Goal: Task Accomplishment & Management: Complete application form

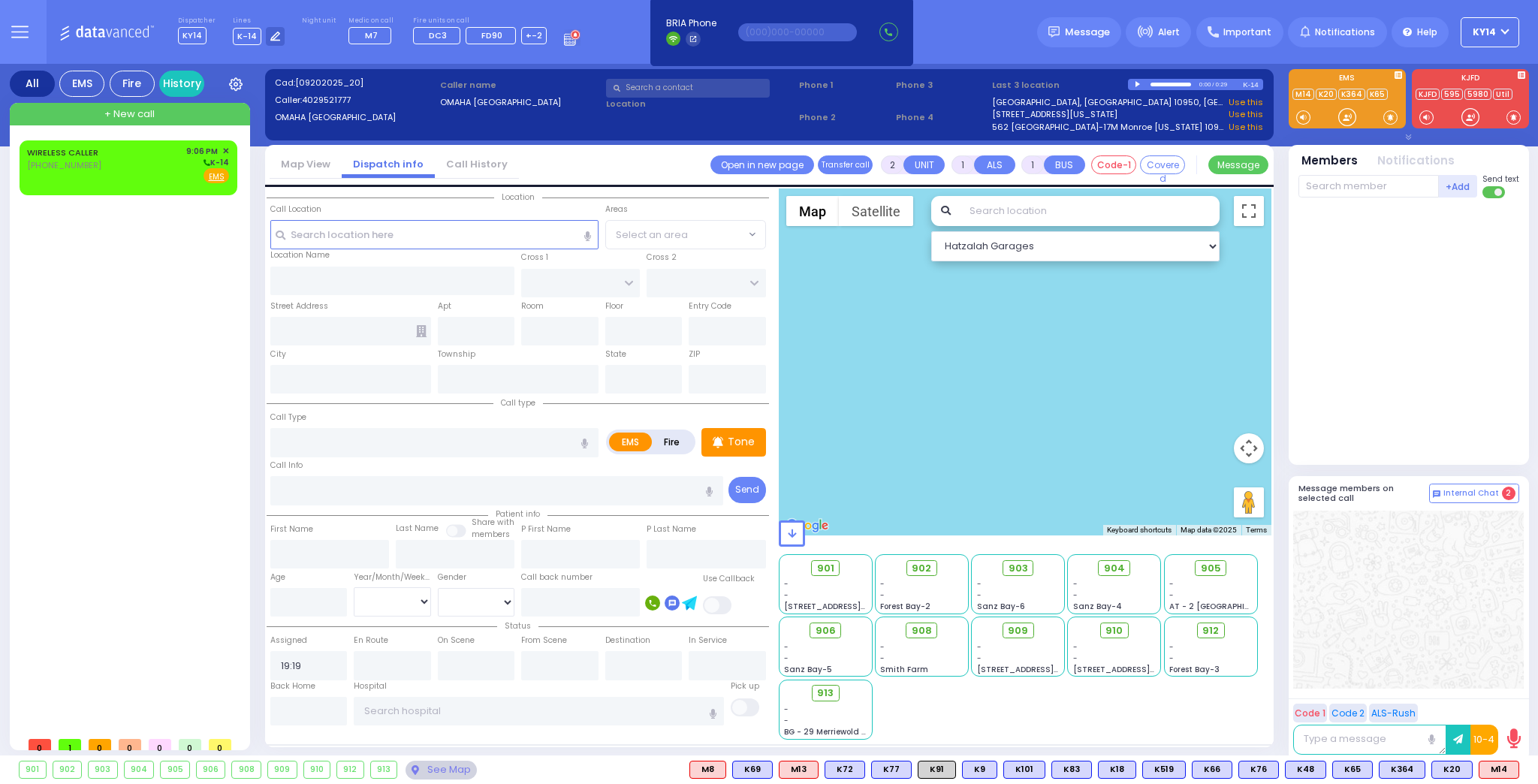
select select
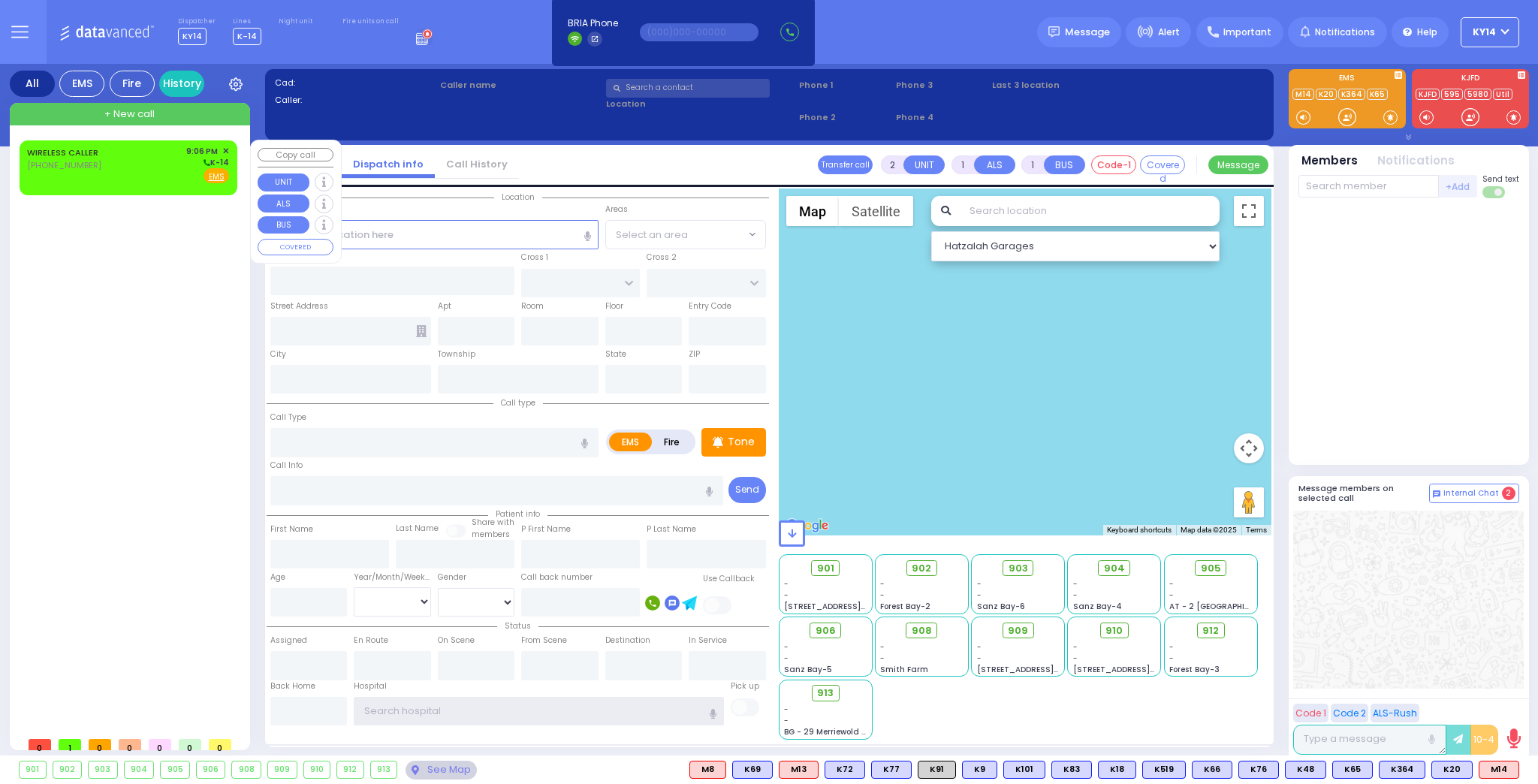
type input "ky14"
click at [153, 166] on div "WIRELESS CALLER (329) 236-1031 9:06 PM ✕ K-14" at bounding box center [128, 164] width 202 height 39
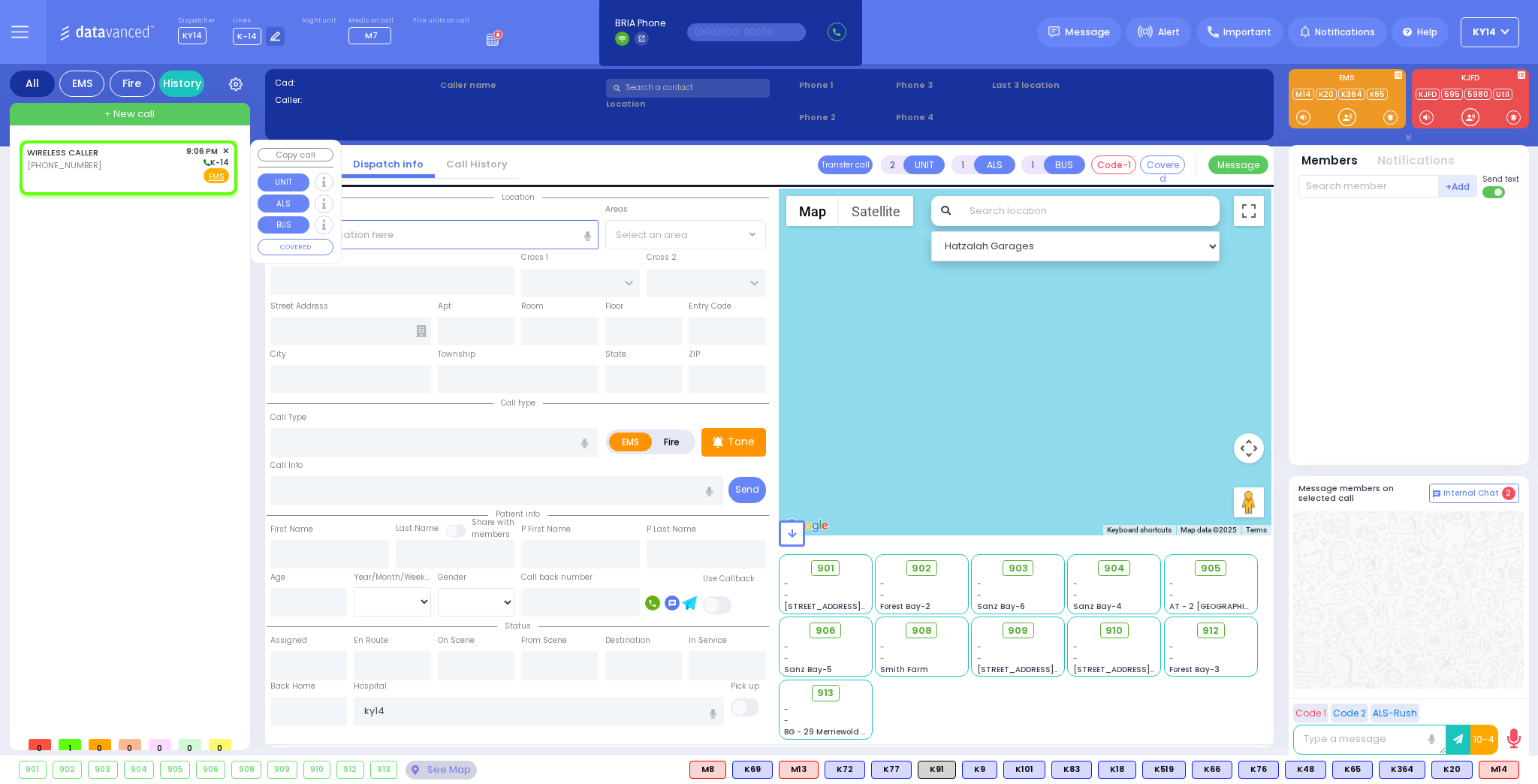
select select
radio input "true"
select select
type input "21:06"
select select "Hatzalah Garages"
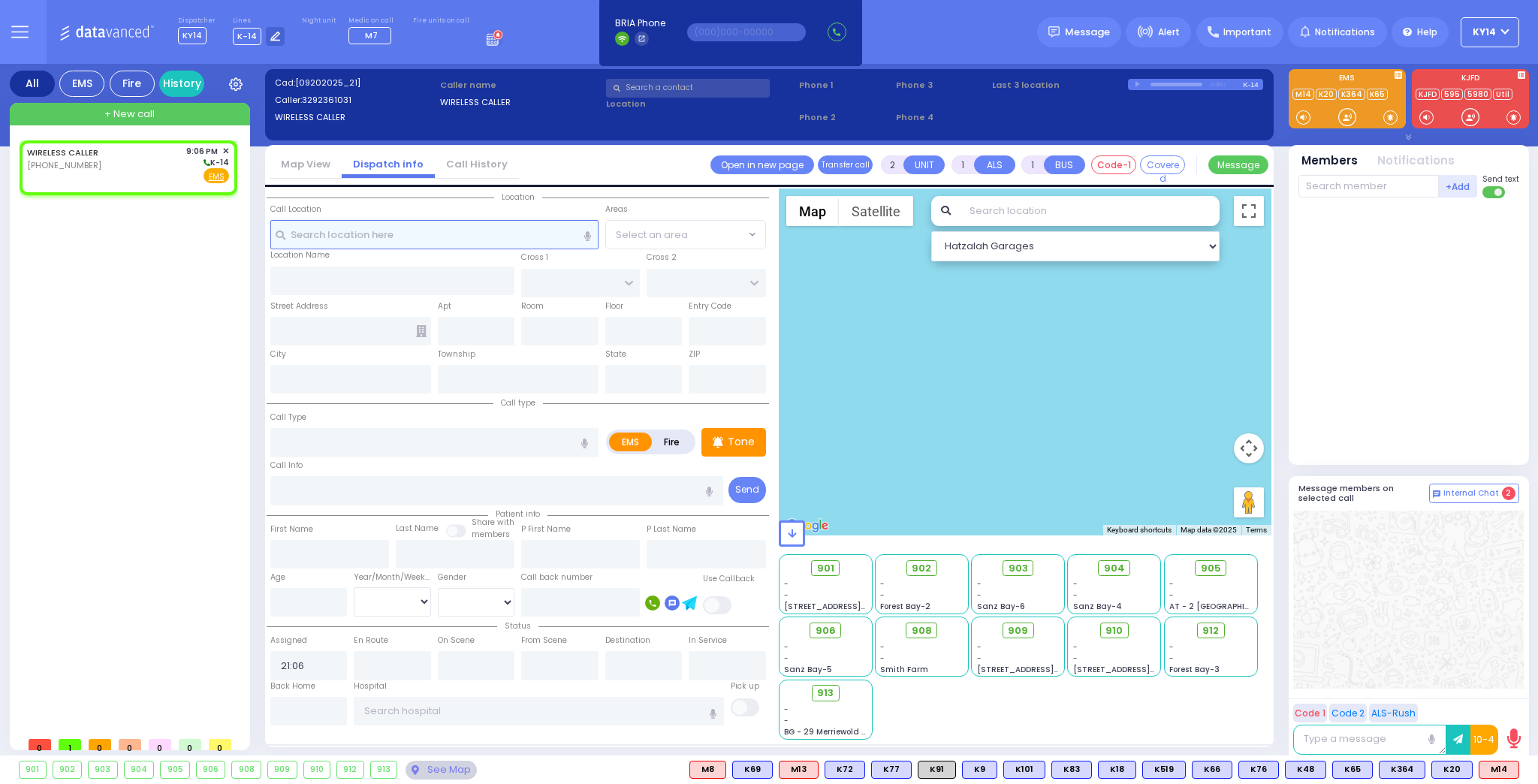
click at [370, 235] on input "text" at bounding box center [434, 234] width 328 height 29
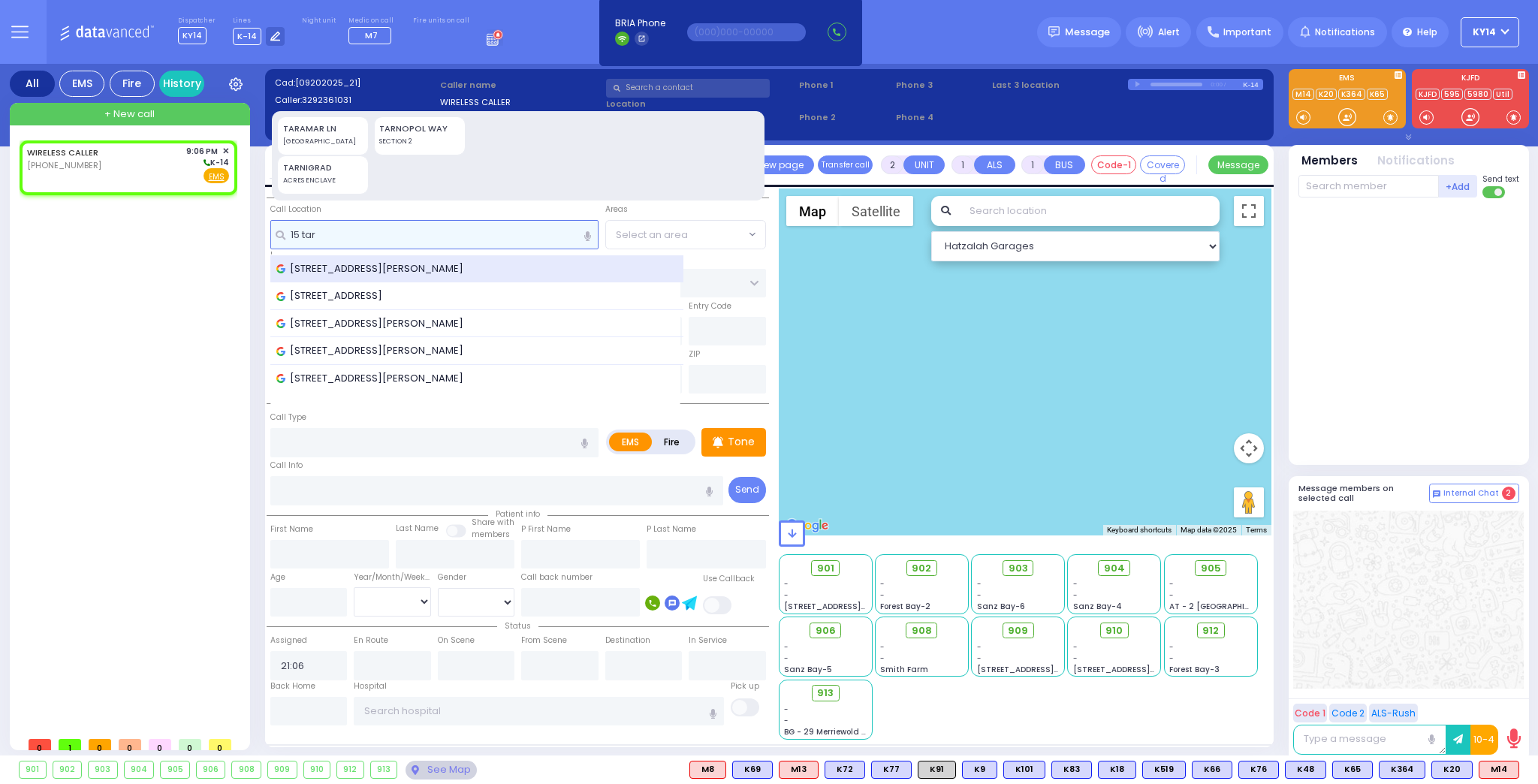
type input "15 tar"
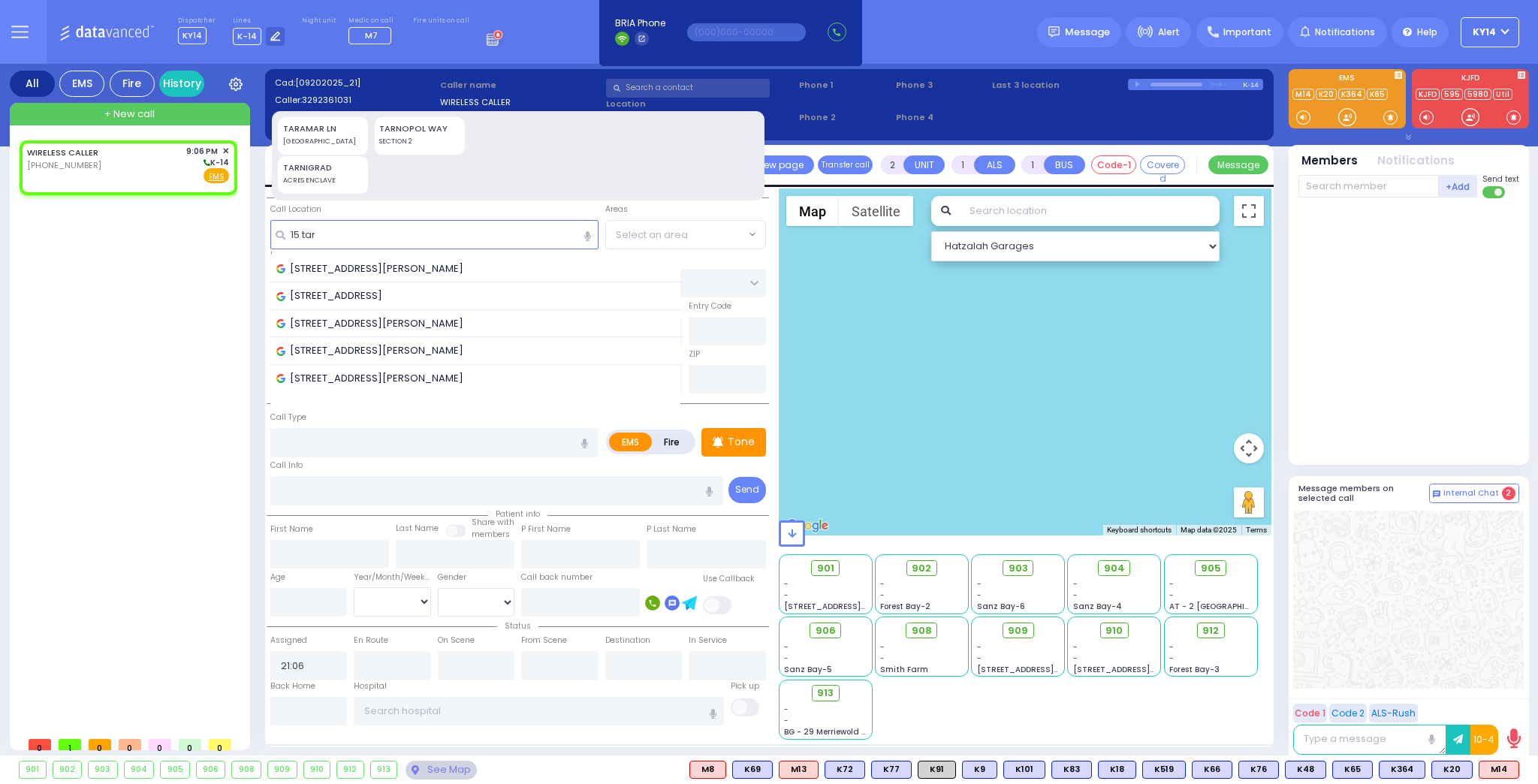
click at [417, 263] on span "[STREET_ADDRESS][PERSON_NAME]" at bounding box center [372, 268] width 192 height 15
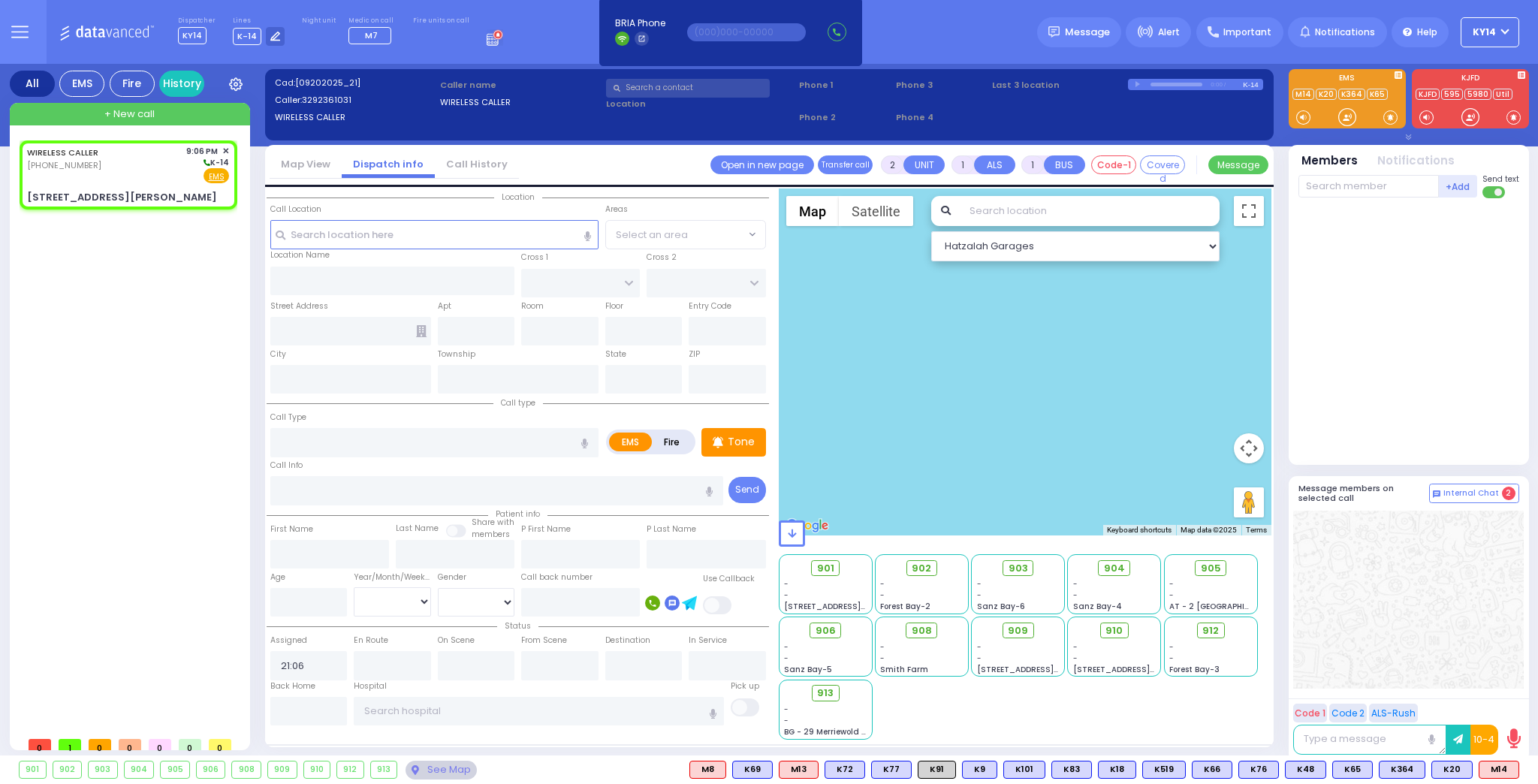
select select
radio input "true"
select select
select select "Hatzalah Garages"
type input "ROUND HILL RD"
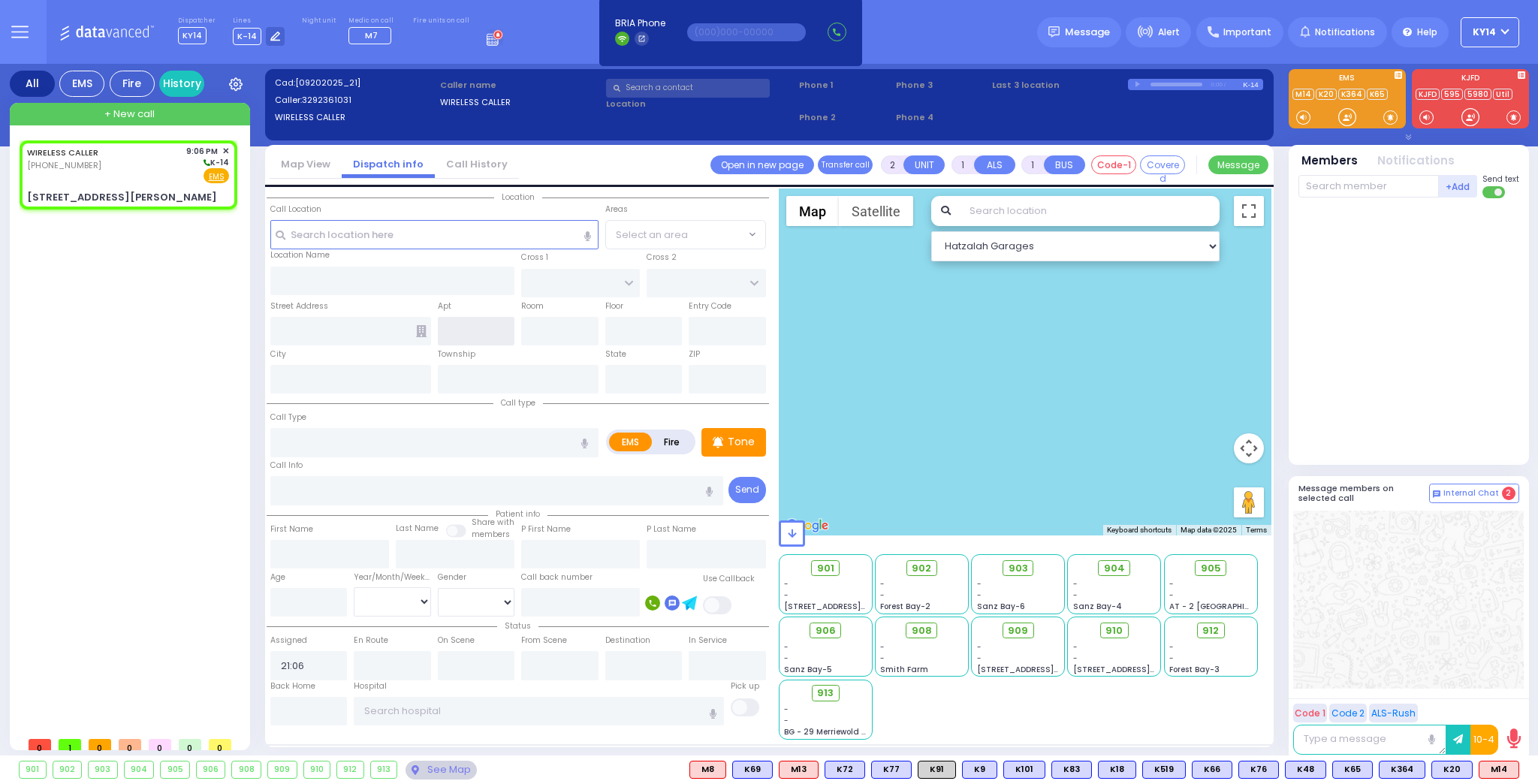
type input "15 Taramar Ln"
type input "Washingtonville"
type input "[US_STATE]"
type input "10992"
select select "[GEOGRAPHIC_DATA]"
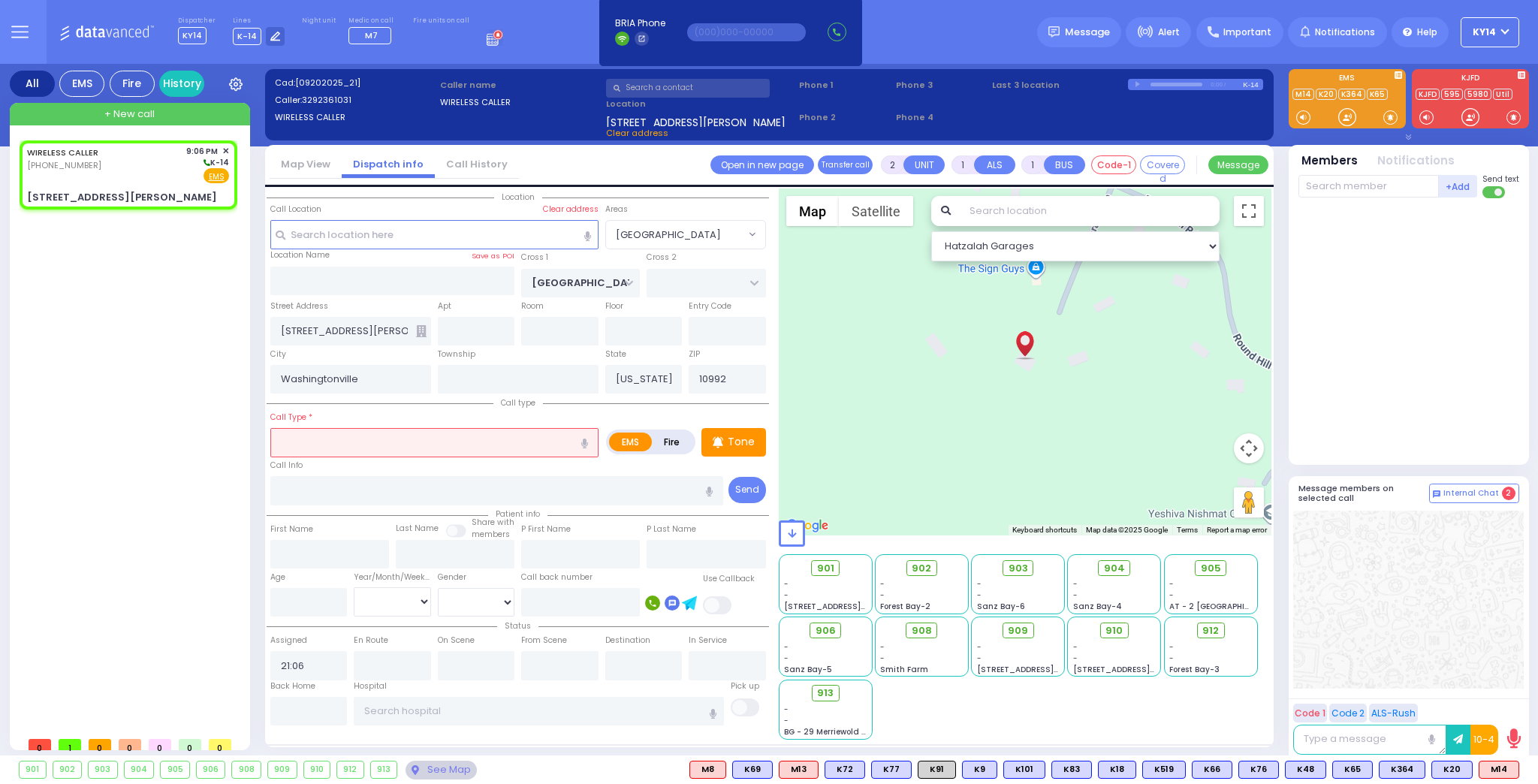
click at [389, 430] on input "text" at bounding box center [434, 442] width 328 height 29
select select
radio input "true"
select select
select select "Hatzalah Garages"
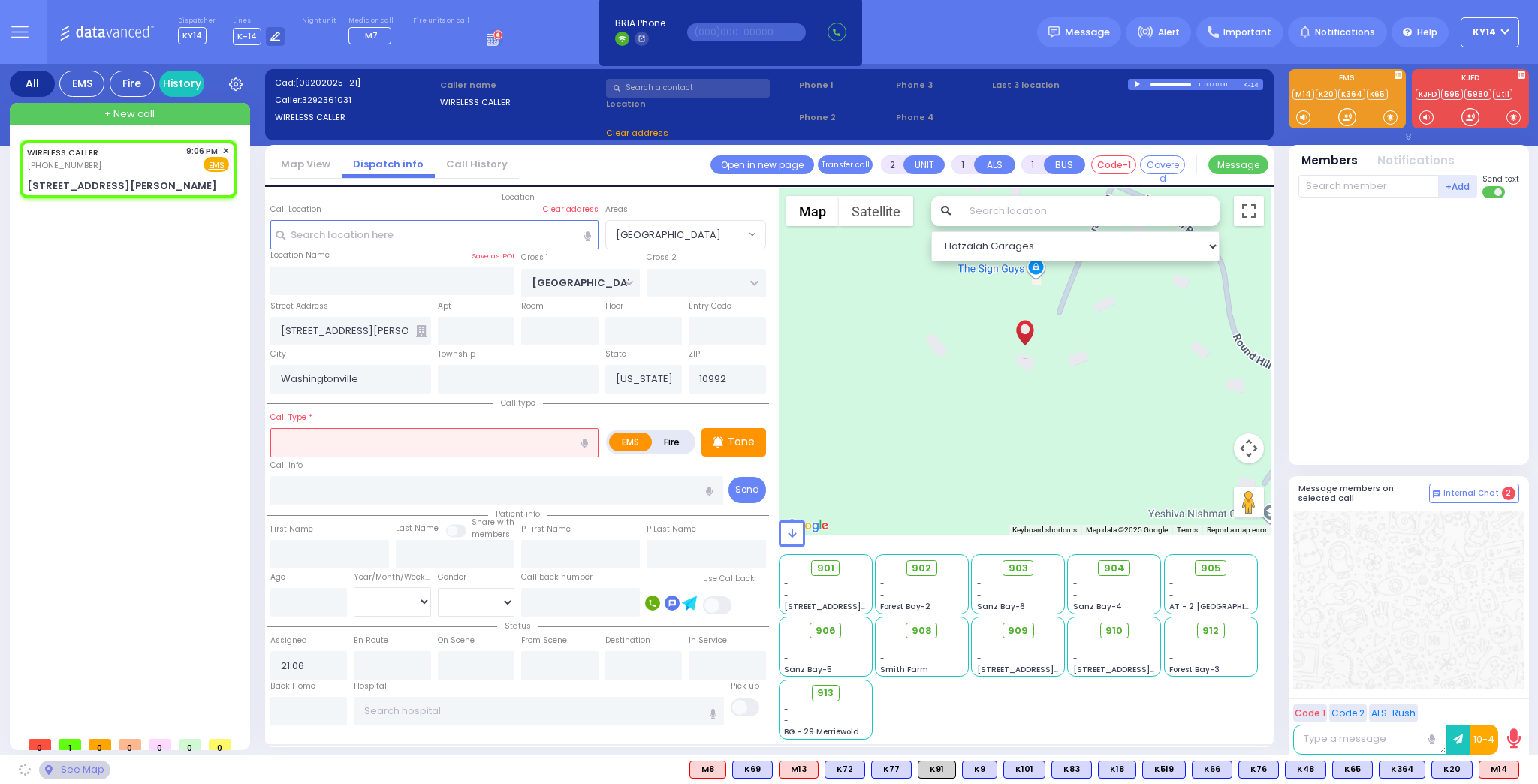
select select "[GEOGRAPHIC_DATA]"
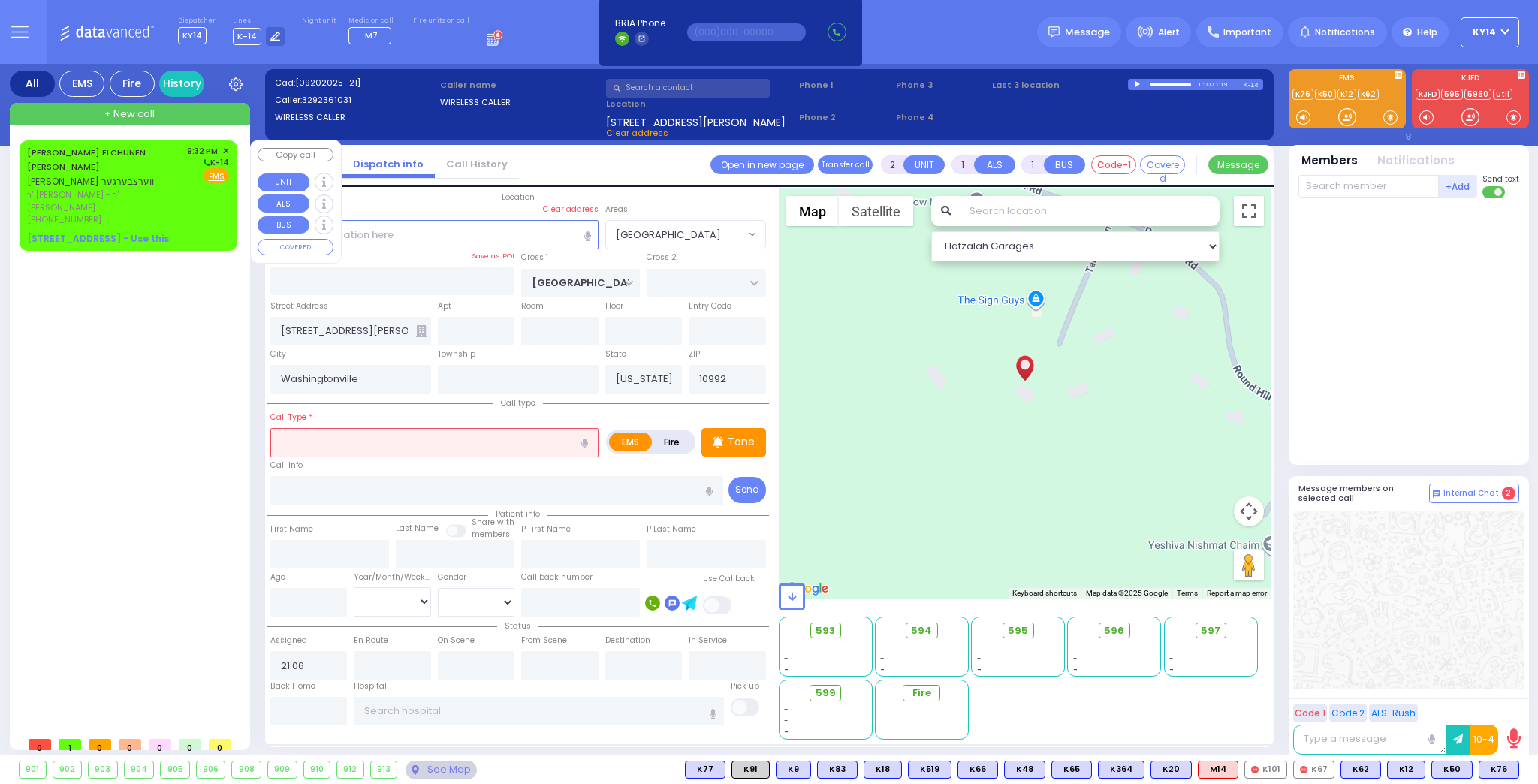
click at [220, 197] on div "SHRAGA ELCHUNEN WERTZBERGER שרגא אלחנן ווערצבערגער ר' ישראל יודא - ר' מרדכי מאי…" at bounding box center [128, 196] width 211 height 106
select select
radio input "true"
type input "[PERSON_NAME] ELCHUNEN"
type input "WERTZBERGER"
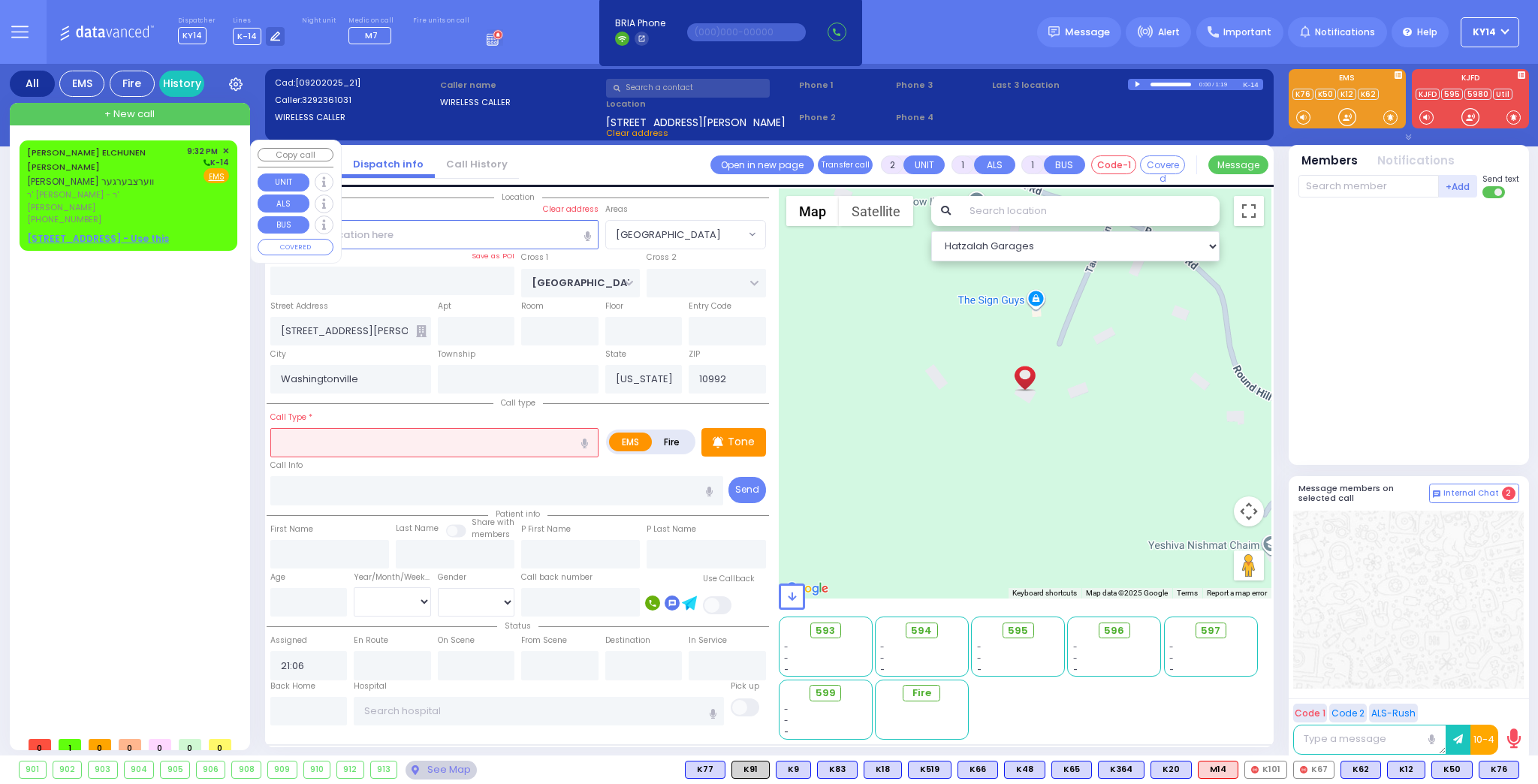
select select
type input "21:32"
select select "Hatzalah Garages"
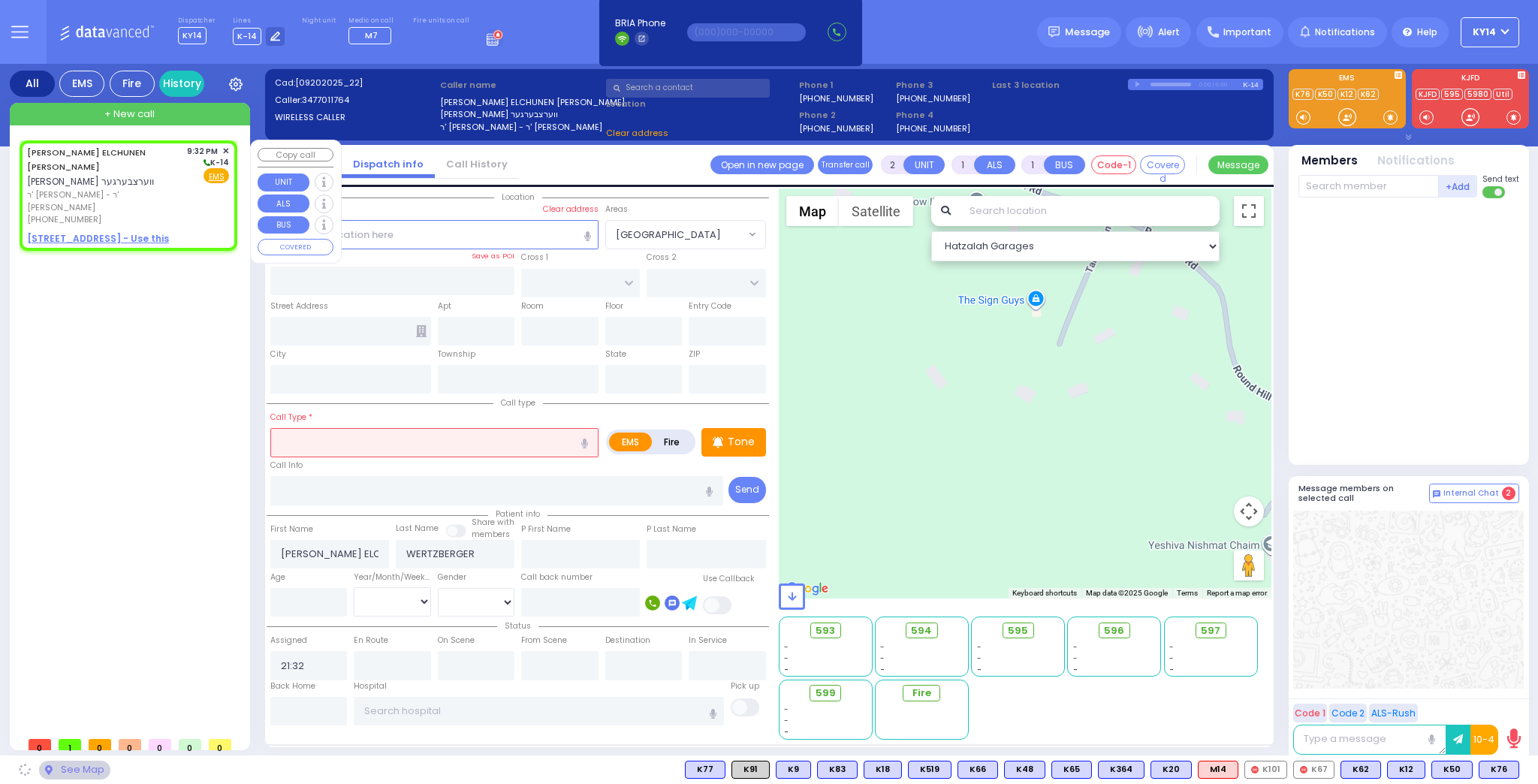
click at [214, 200] on div "SHRAGA ELCHUNEN WERTZBERGER שרגא אלחנן ווערצבערגער ר' ישראל יודא - ר' מרדכי מאי…" at bounding box center [128, 196] width 211 height 106
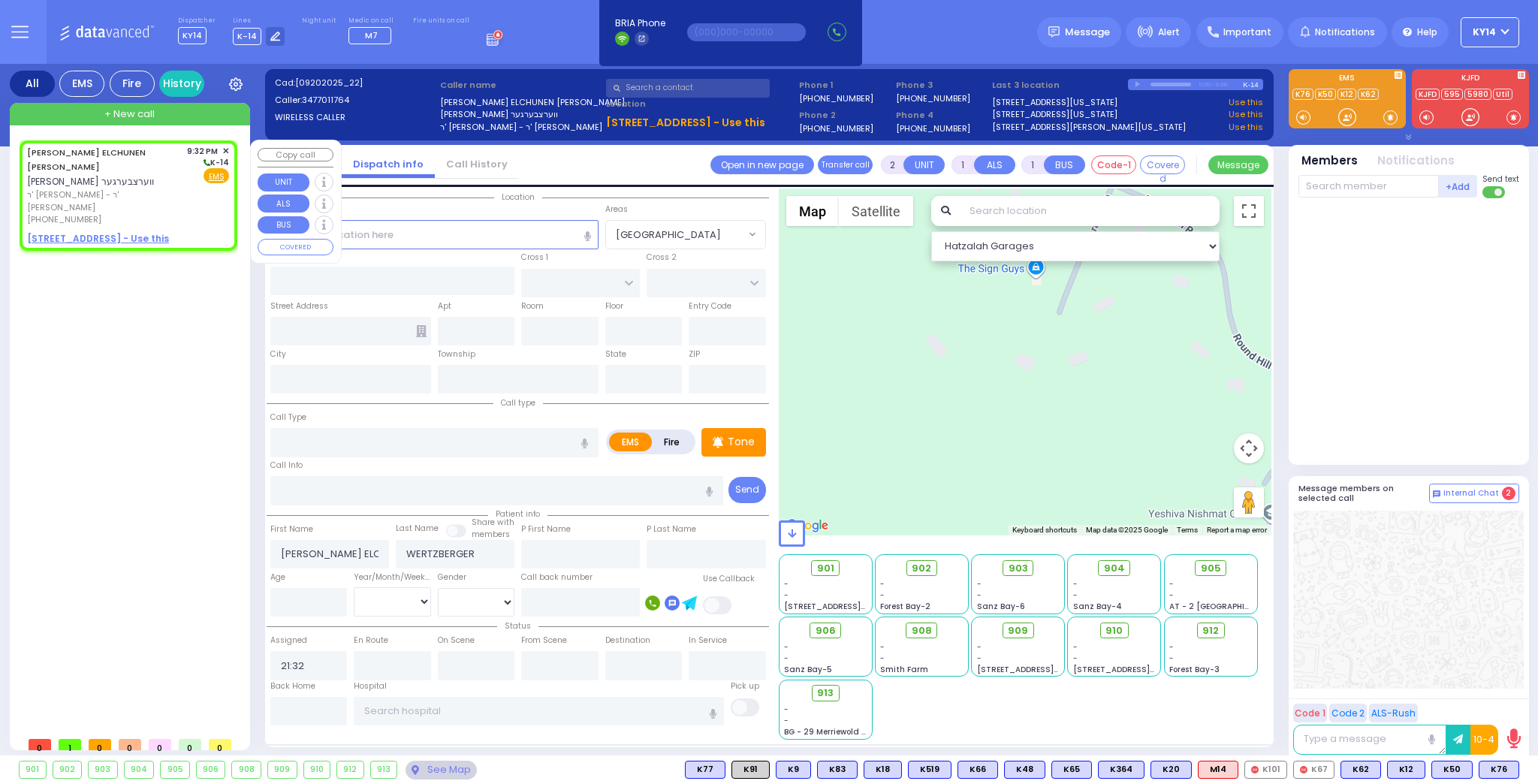
select select
radio input "true"
select select
select select "Hatzalah Garages"
click at [194, 242] on div "SHRAGA ELCHUNEN WERTZBERGER שרגא אלחנן ווערצבערגער ר' ישראל יודא - ר' מרדכי מאי…" at bounding box center [131, 434] width 224 height 588
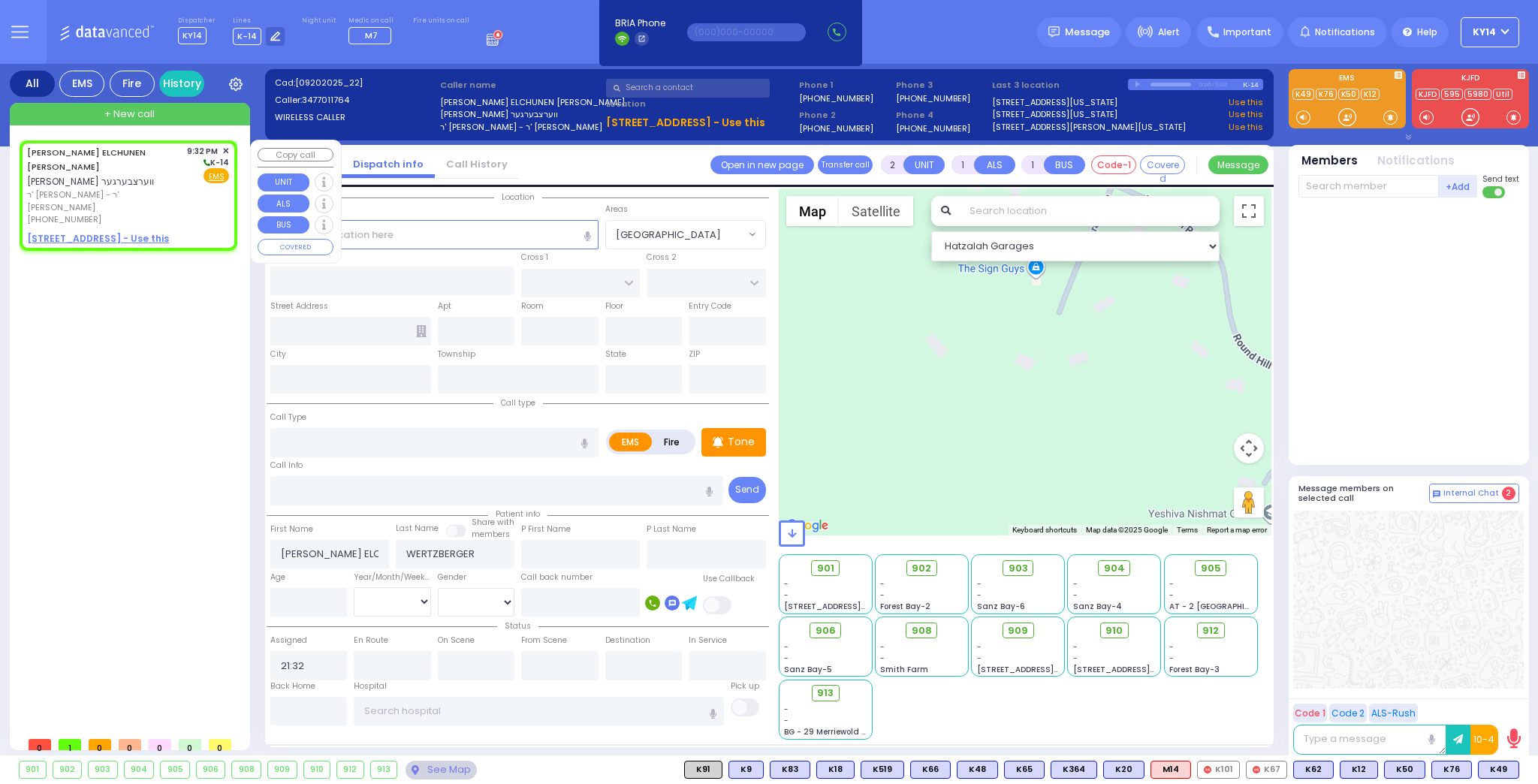
click at [148, 232] on u "11 AUSTRA PKWY 302 - Use this" at bounding box center [98, 239] width 142 height 12
select select
radio input "true"
select select
select select "Hatzalah Garages"
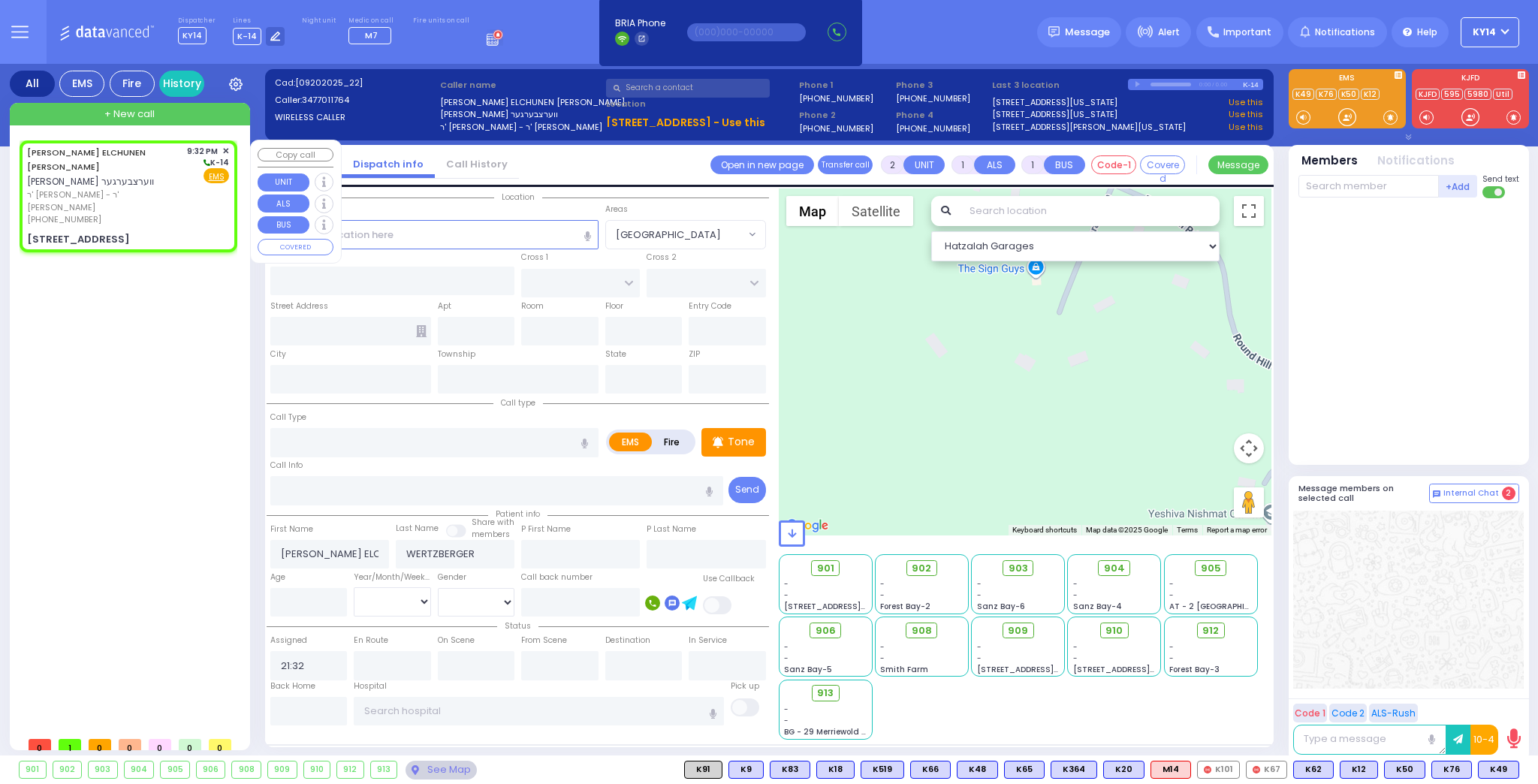
select select
radio input "true"
select select
select select "Hatzalah Garages"
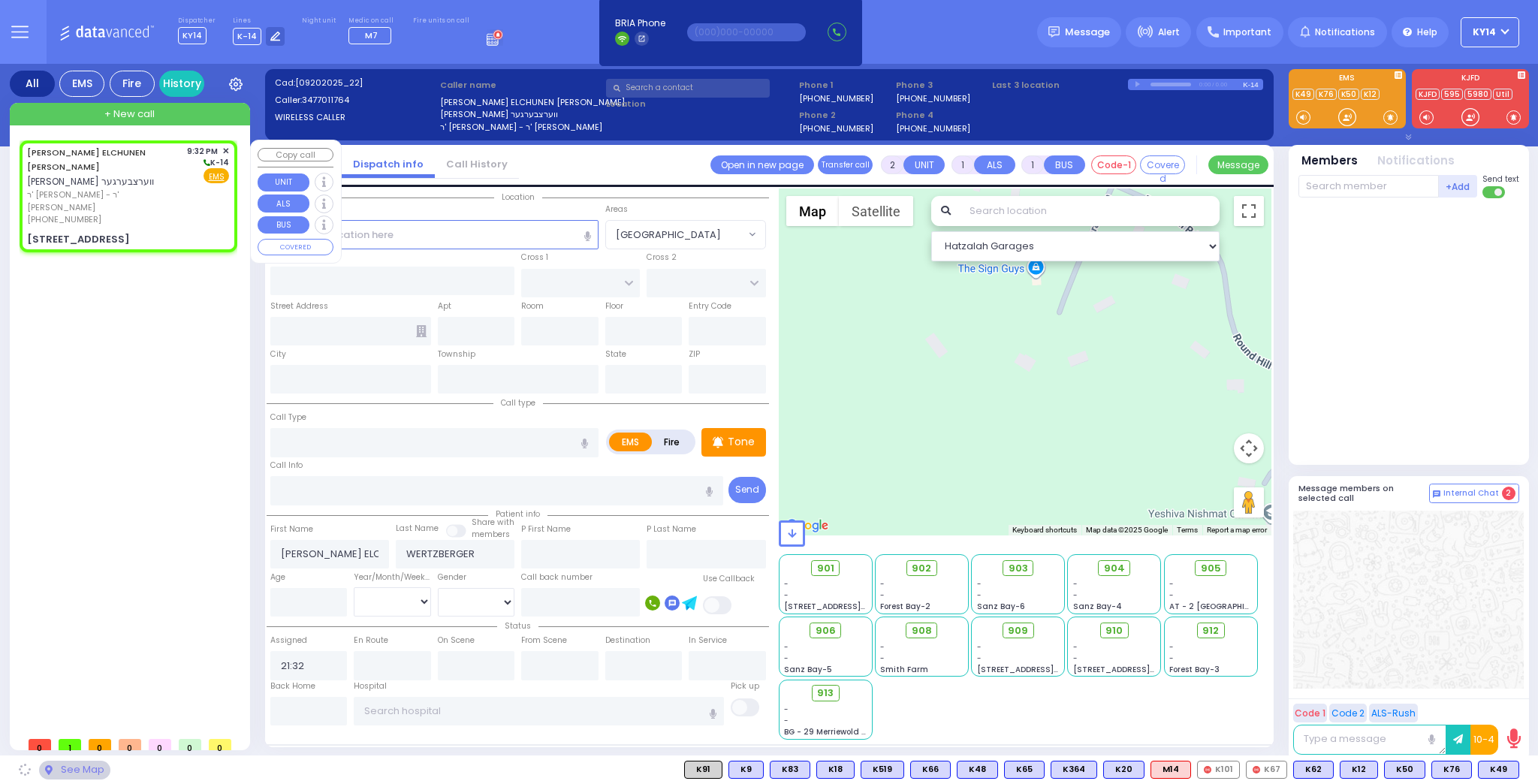
type input "CHUST RD"
type input "[GEOGRAPHIC_DATA]"
type input "[STREET_ADDRESS]"
type input "302"
type input "Monroe"
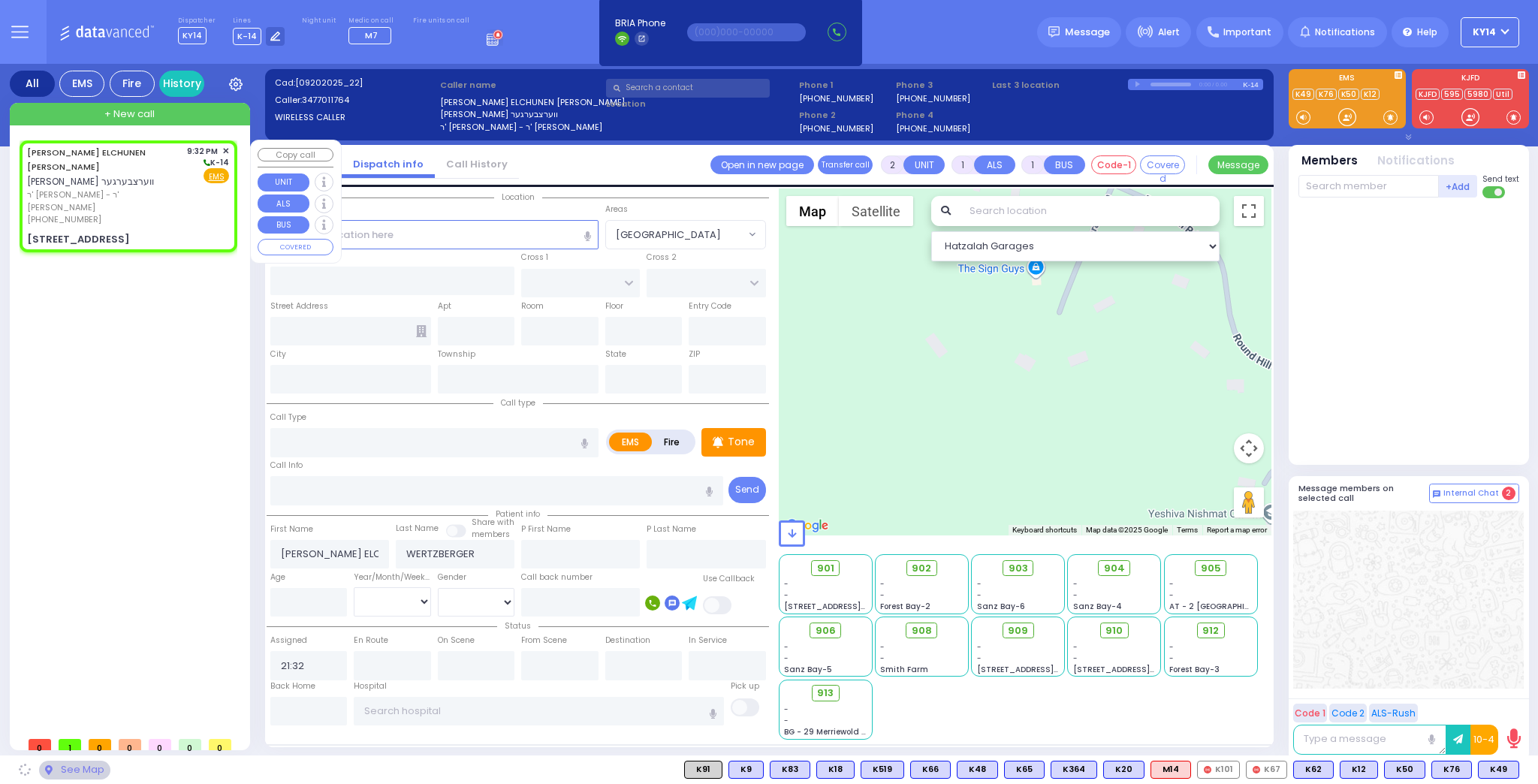
type input "[US_STATE]"
type input "10950"
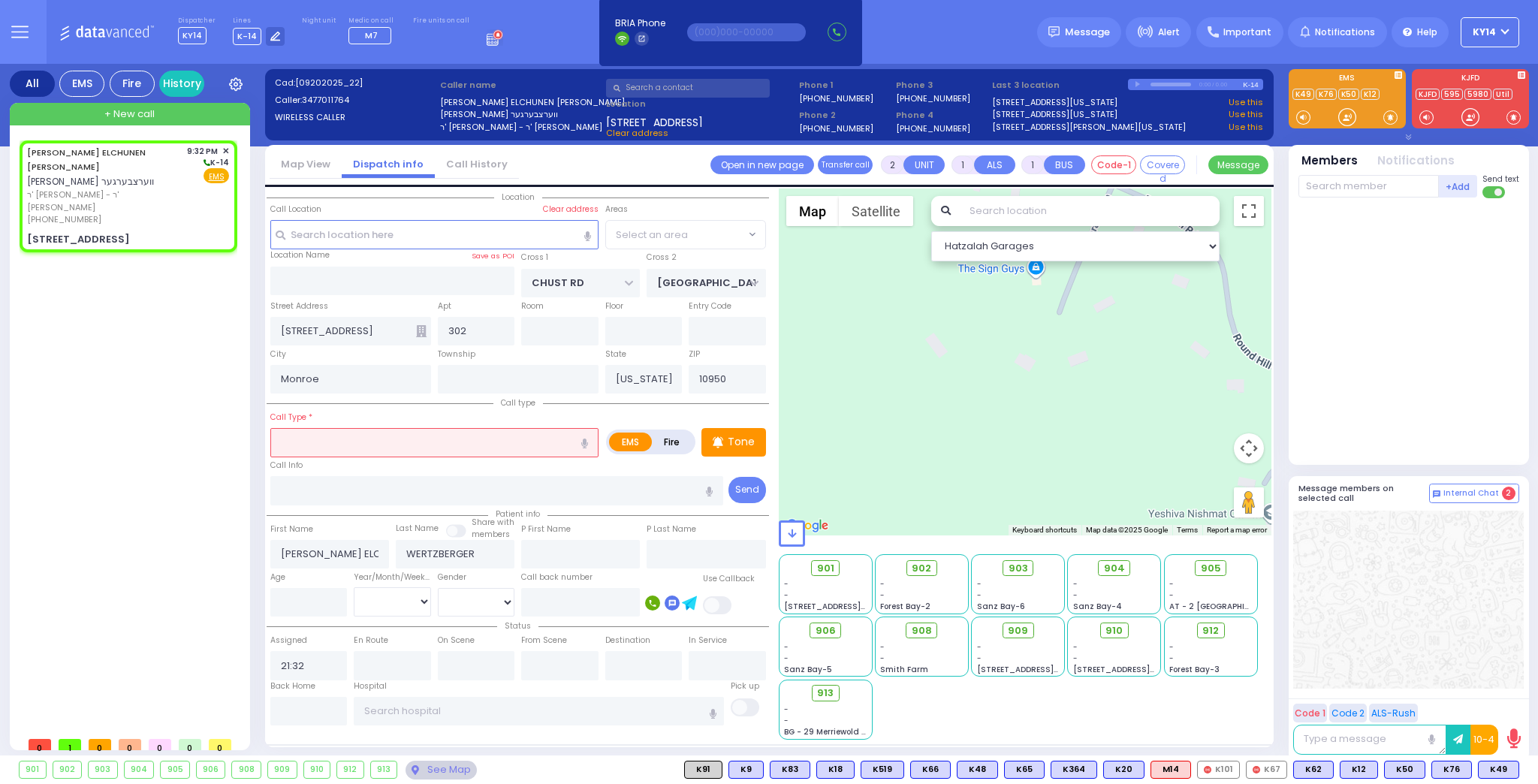
select select "VYOEL MOSHE"
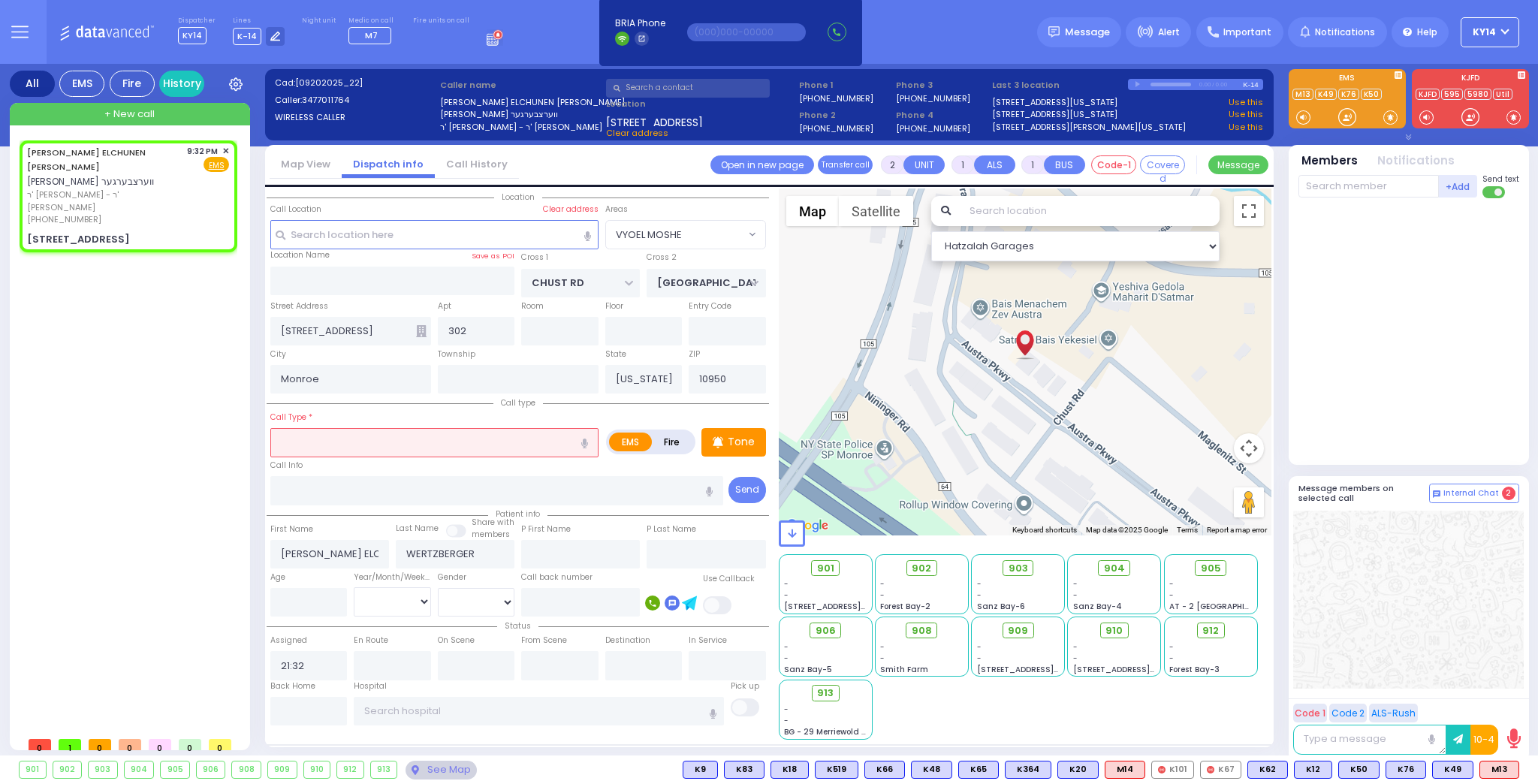
select select
radio input "true"
select select
select select "Hatzalah Garages"
select select "VYOEL MOSHE"
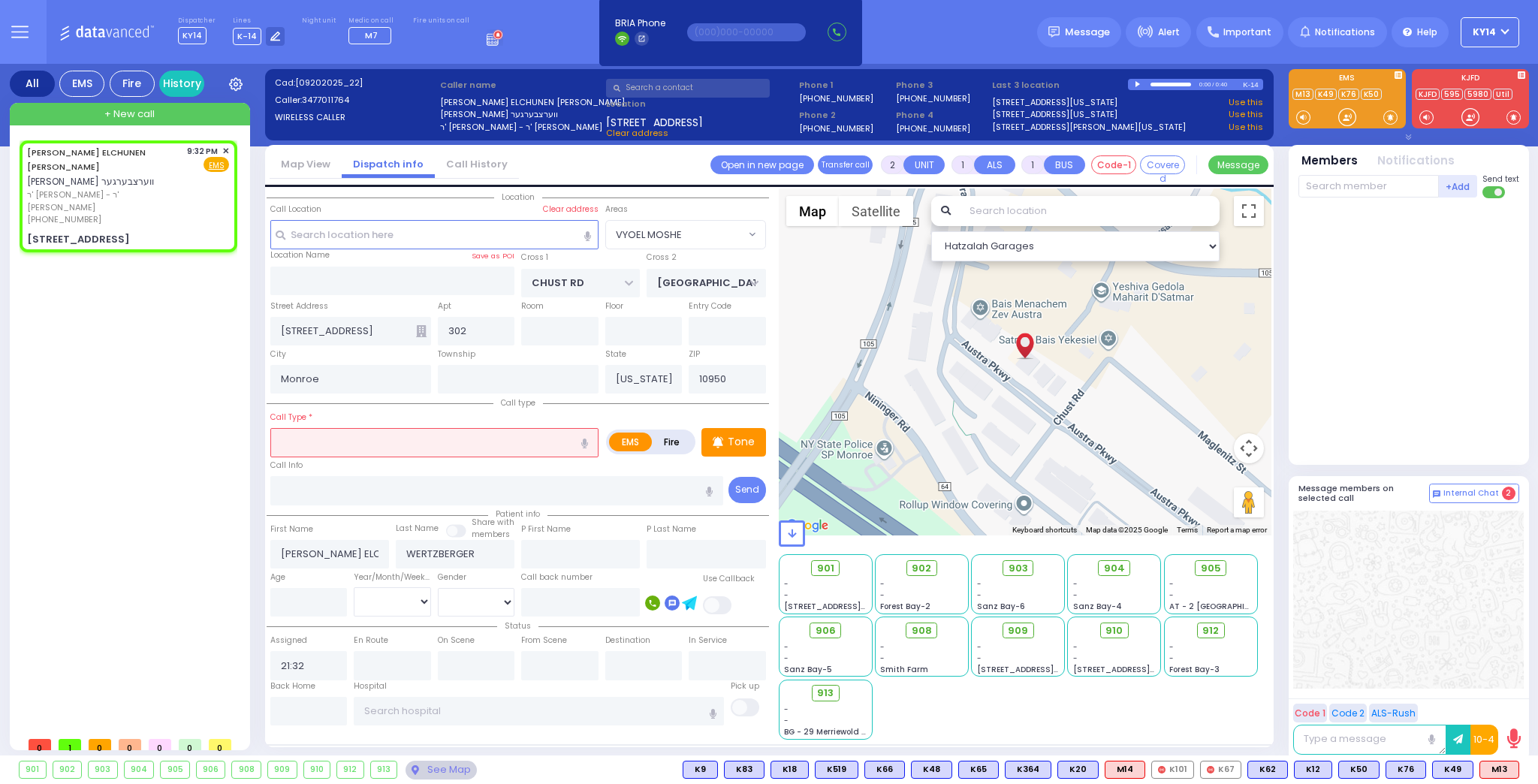
click at [674, 435] on label "Fire" at bounding box center [672, 442] width 42 height 19
radio input "true"
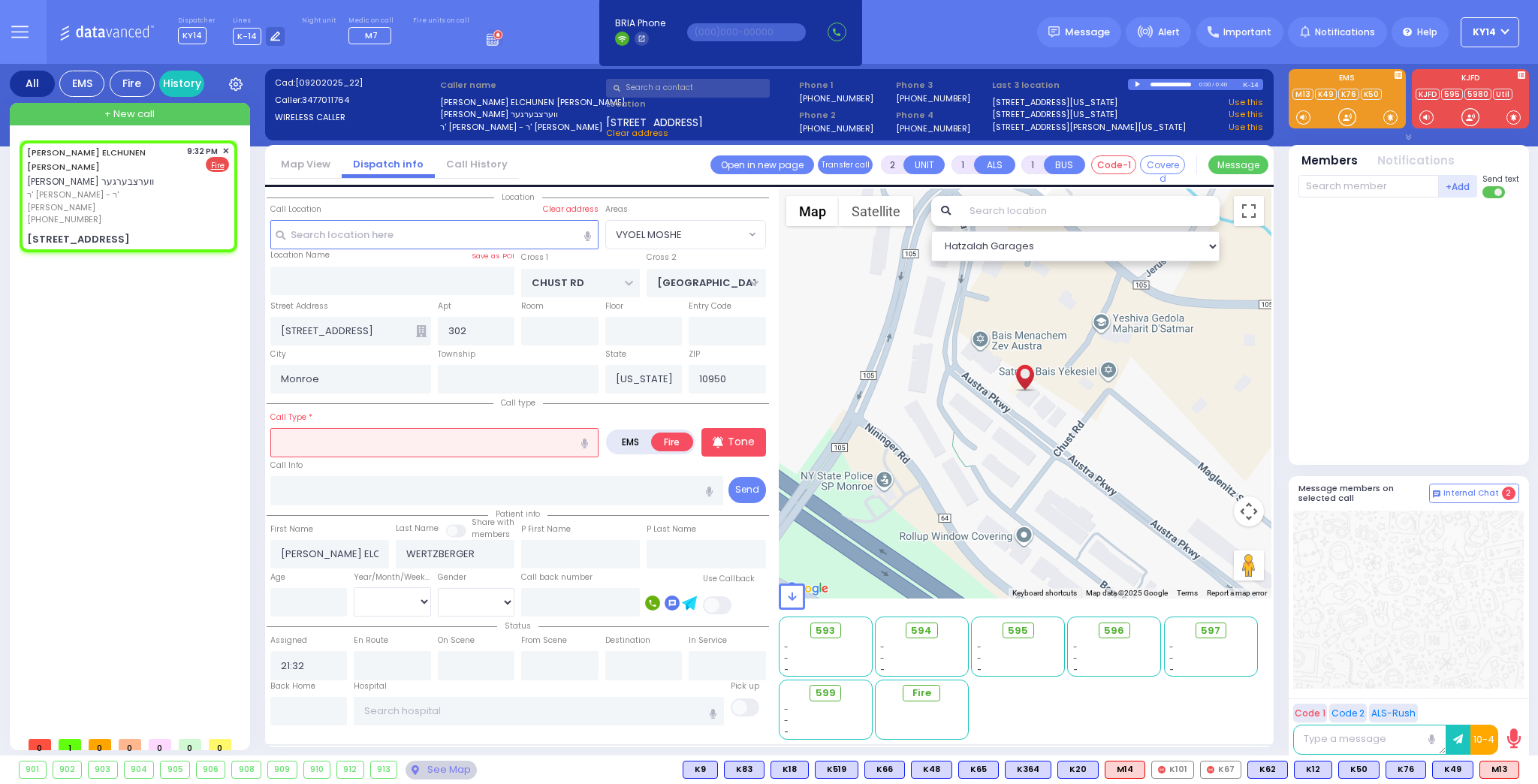
click at [584, 440] on icon "button" at bounding box center [584, 443] width 7 height 10
type input "smoke come out from a pothole"
select select
radio input "true"
select select
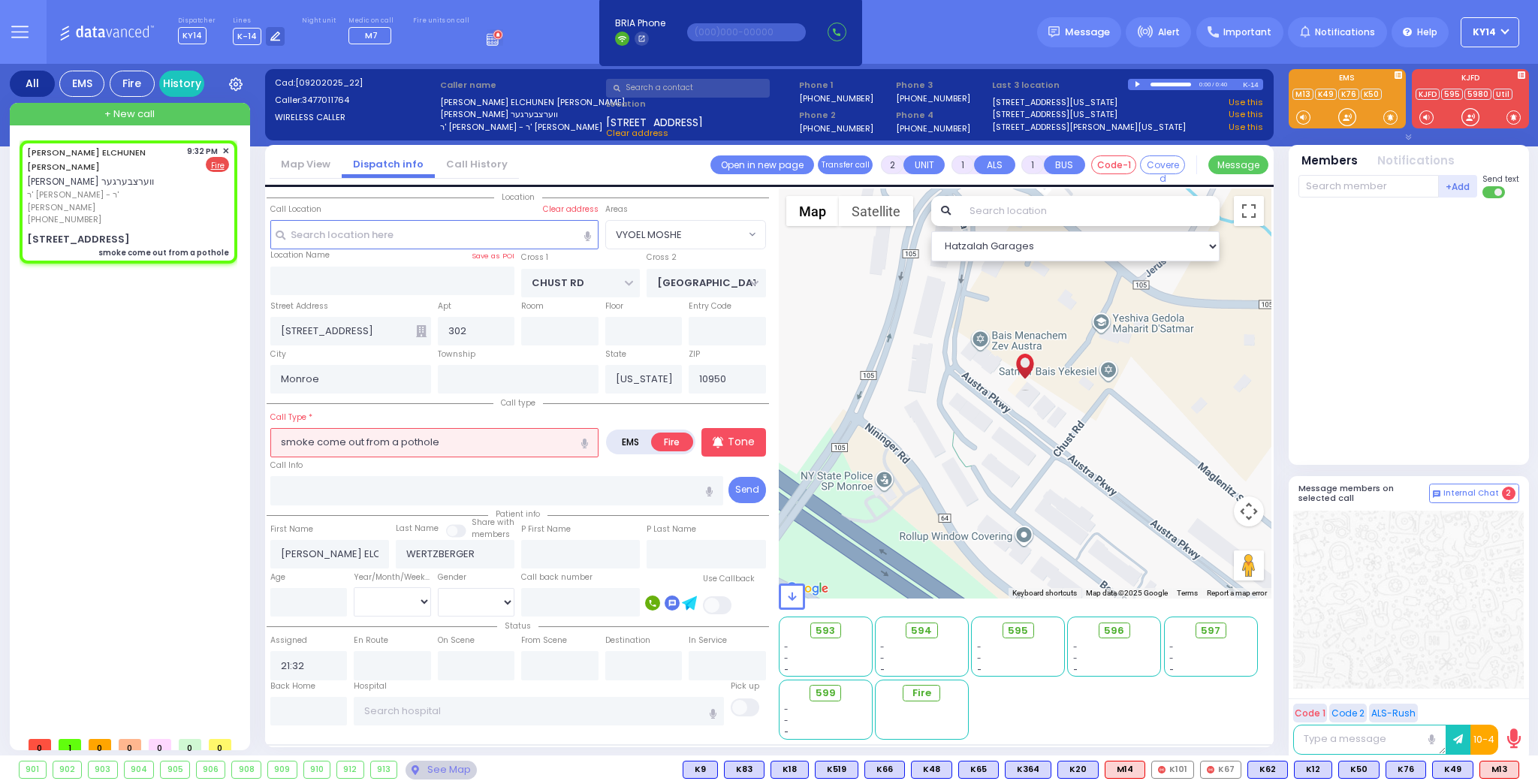
select select "Hatzalah Garages"
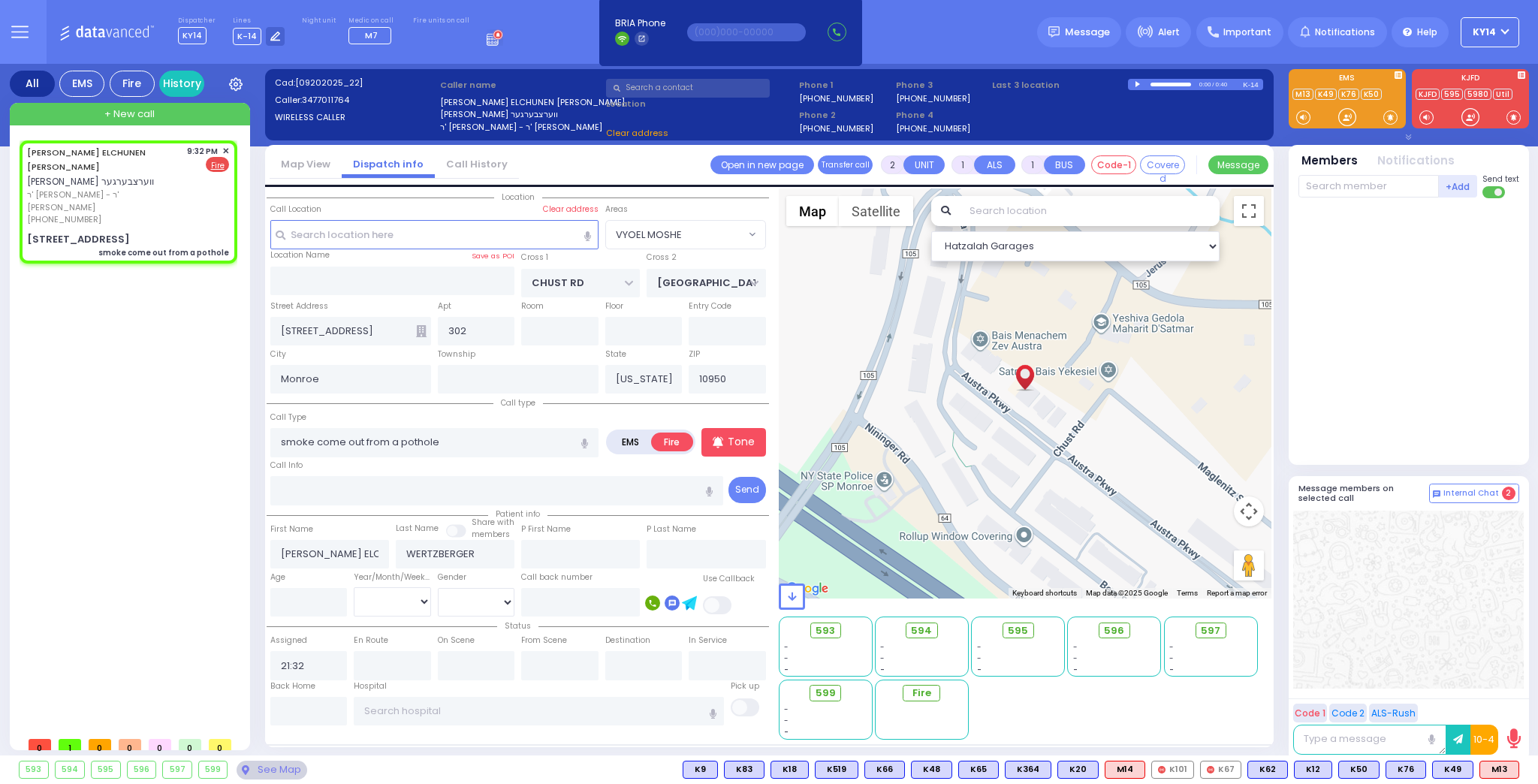
select select "VYOEL MOSHE"
click at [743, 441] on p "Tone" at bounding box center [741, 441] width 27 height 16
click at [1325, 347] on div at bounding box center [1410, 328] width 224 height 248
click at [1348, 193] on input "text" at bounding box center [1368, 186] width 141 height 23
type input "79"
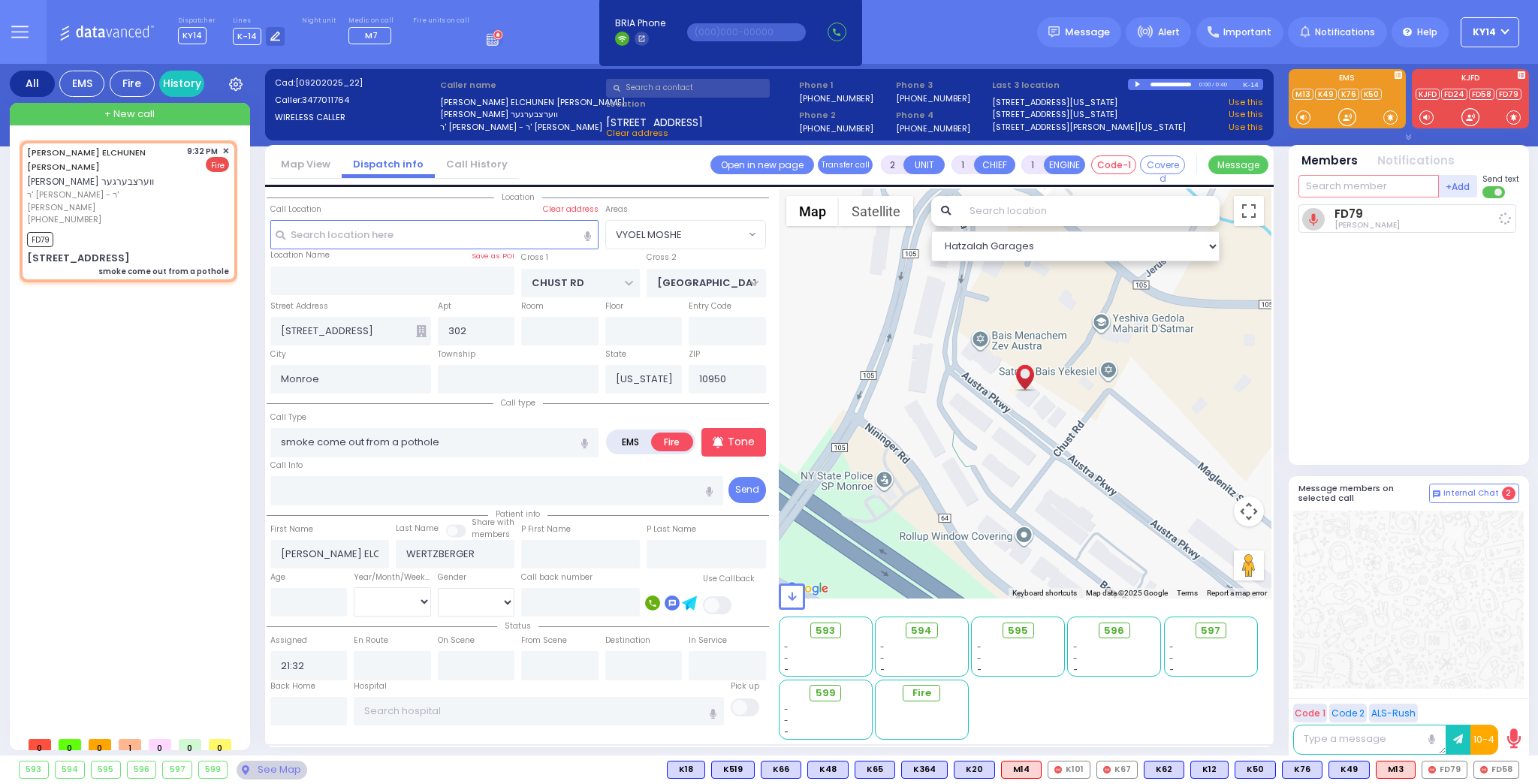
select select
radio input "true"
select select
type input "21:34"
select select "Hatzalah Garages"
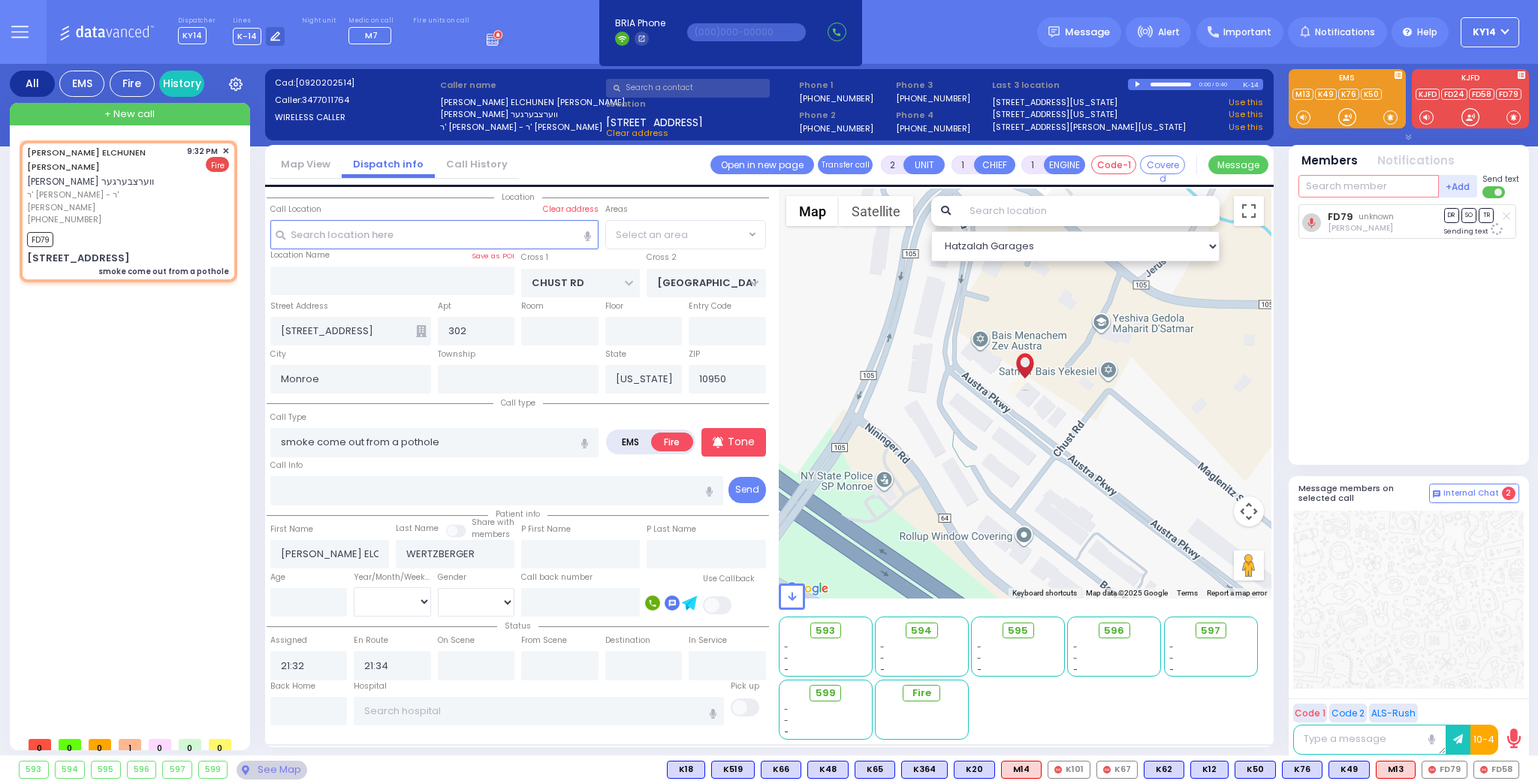
select select "VYOEL MOSHE"
click at [1499, 768] on span "FD58" at bounding box center [1496, 769] width 44 height 16
select select
radio input "true"
select select
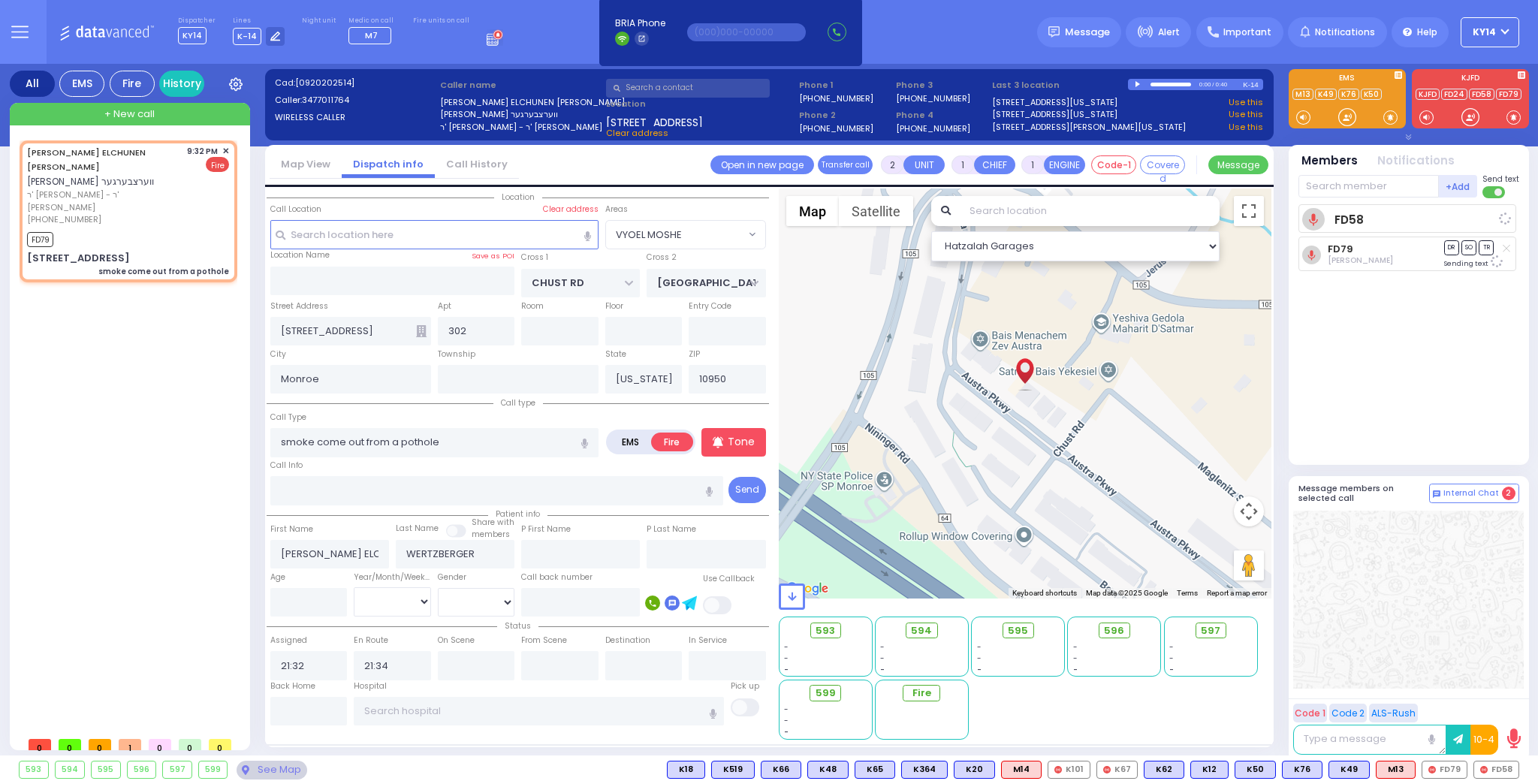
select select "Hatzalah Garages"
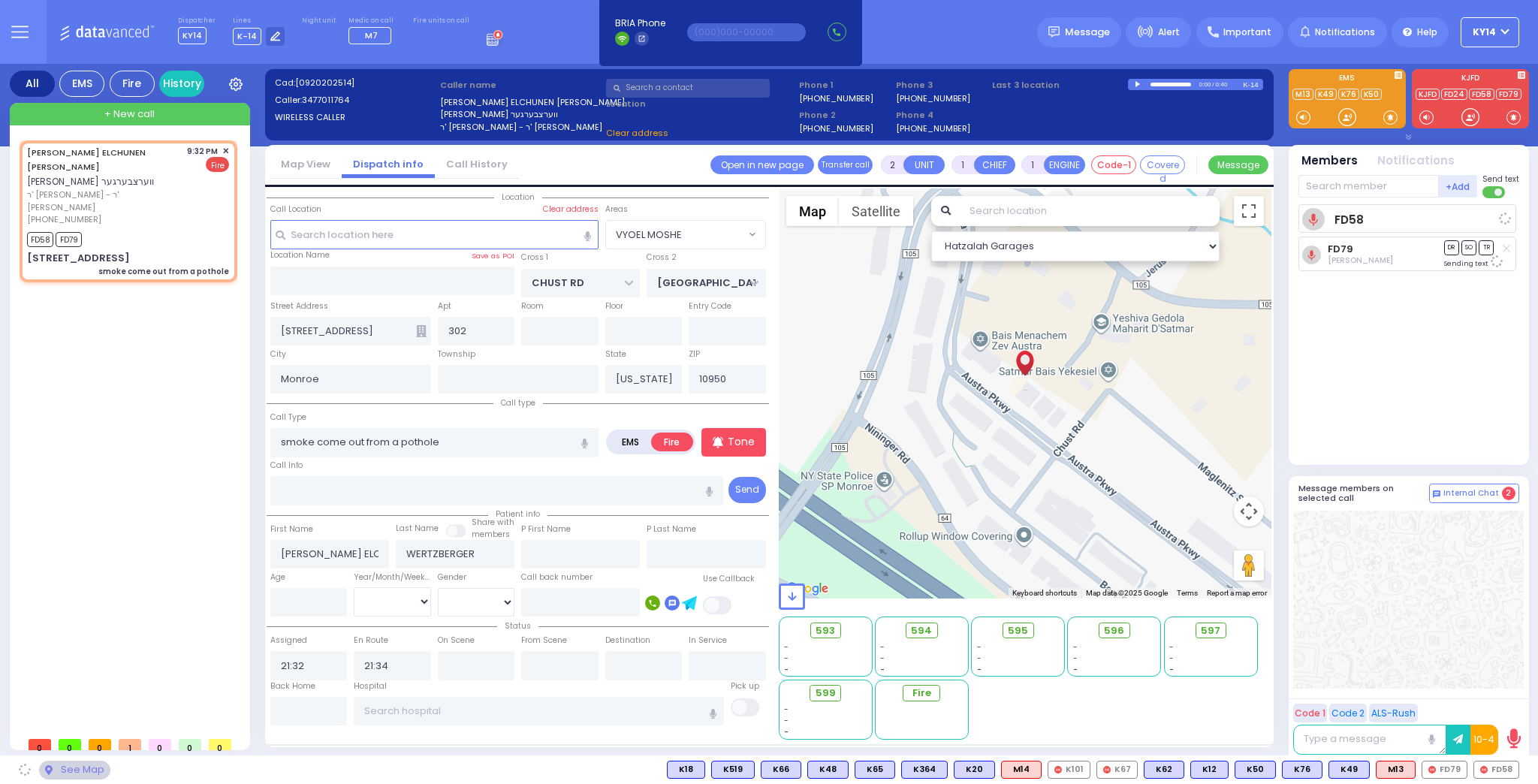
select select "VYOEL MOSHE"
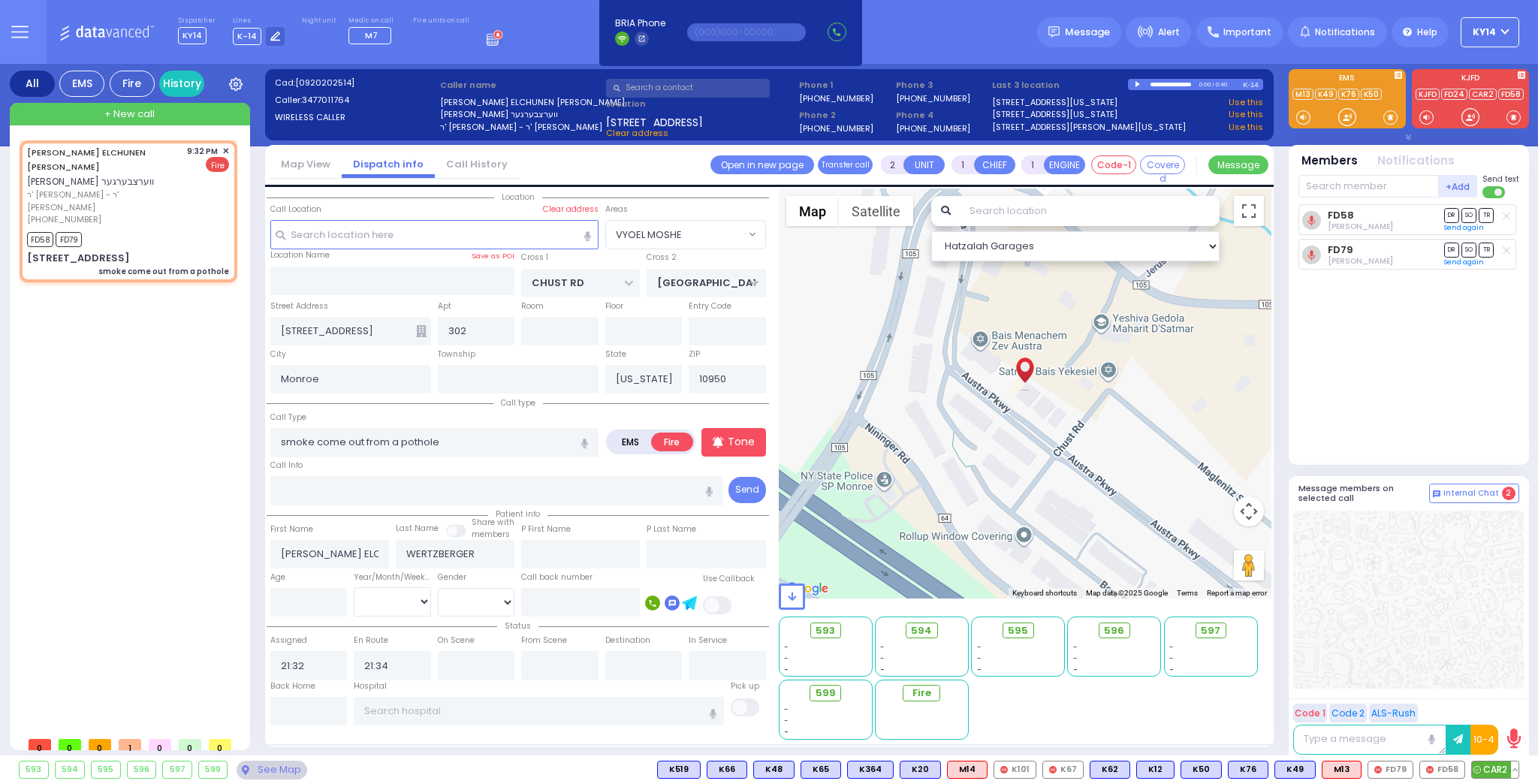
click at [1493, 768] on span "CAR2" at bounding box center [1495, 769] width 47 height 16
select select
radio input "true"
select select
select select "Hatzalah Garages"
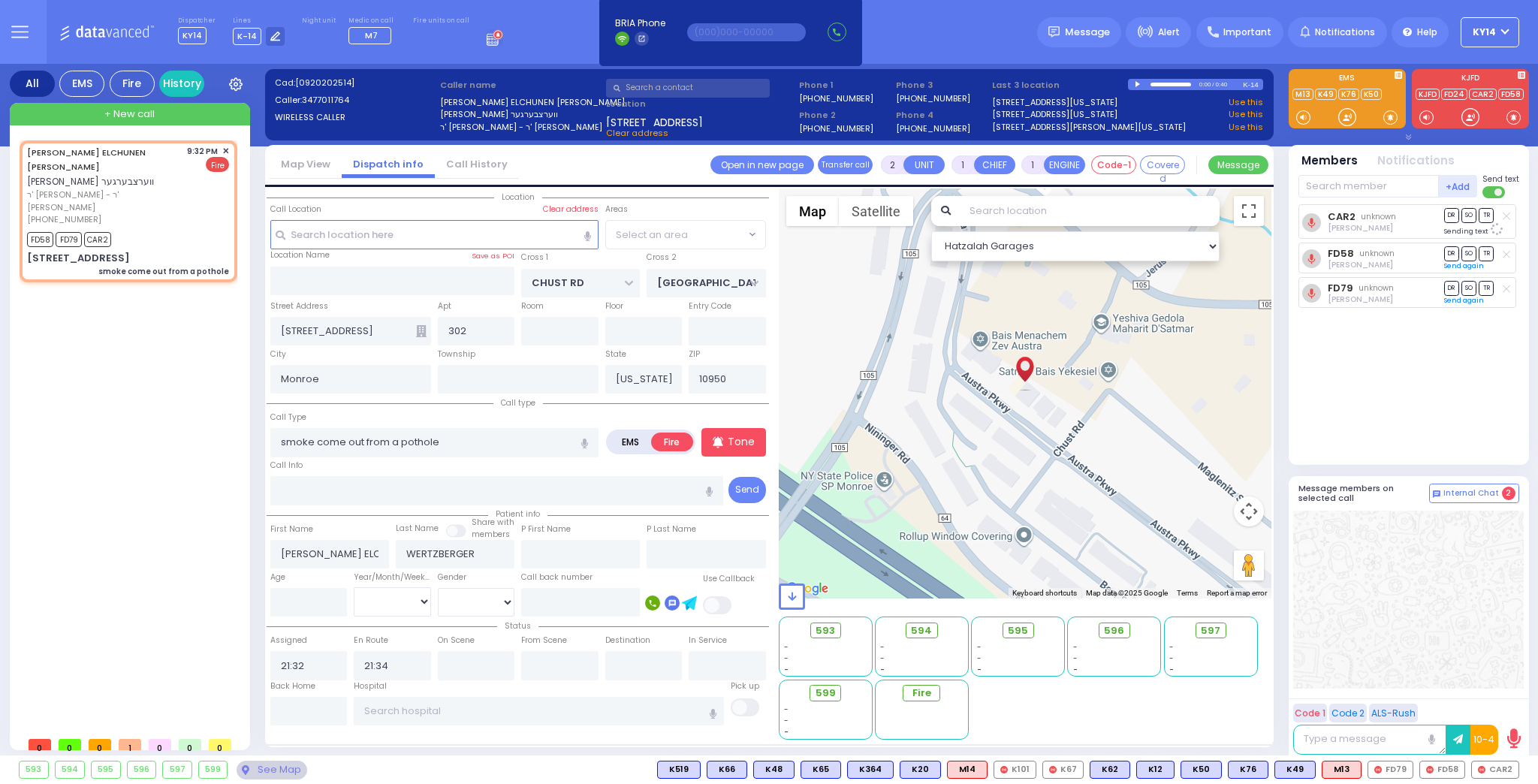
select select "VYOEL MOSHE"
click at [1373, 340] on div "CAR2 Isaac Friedman DR SO TR Sending text FD58" at bounding box center [1410, 328] width 224 height 248
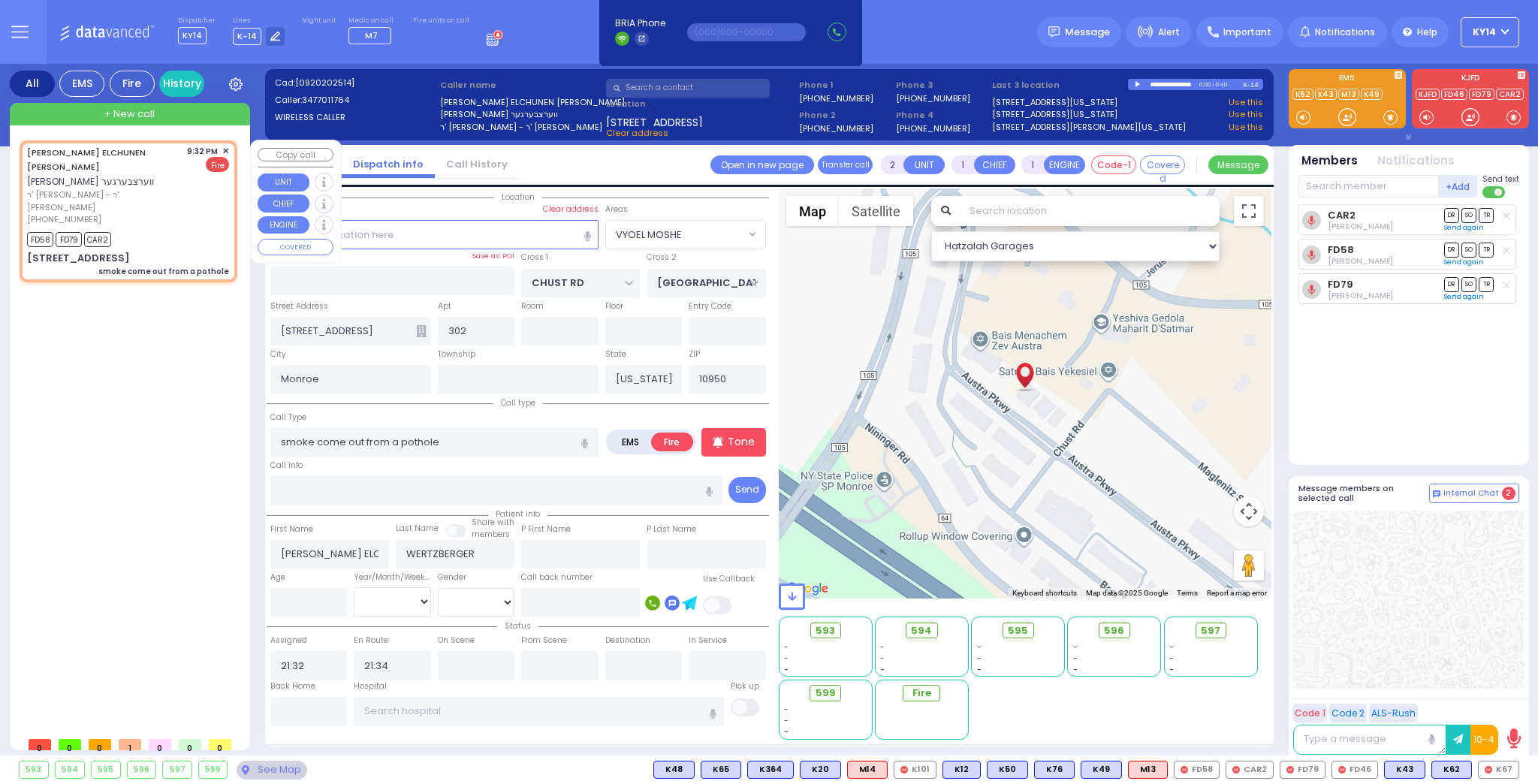
select select "VYOEL MOSHE"
select select
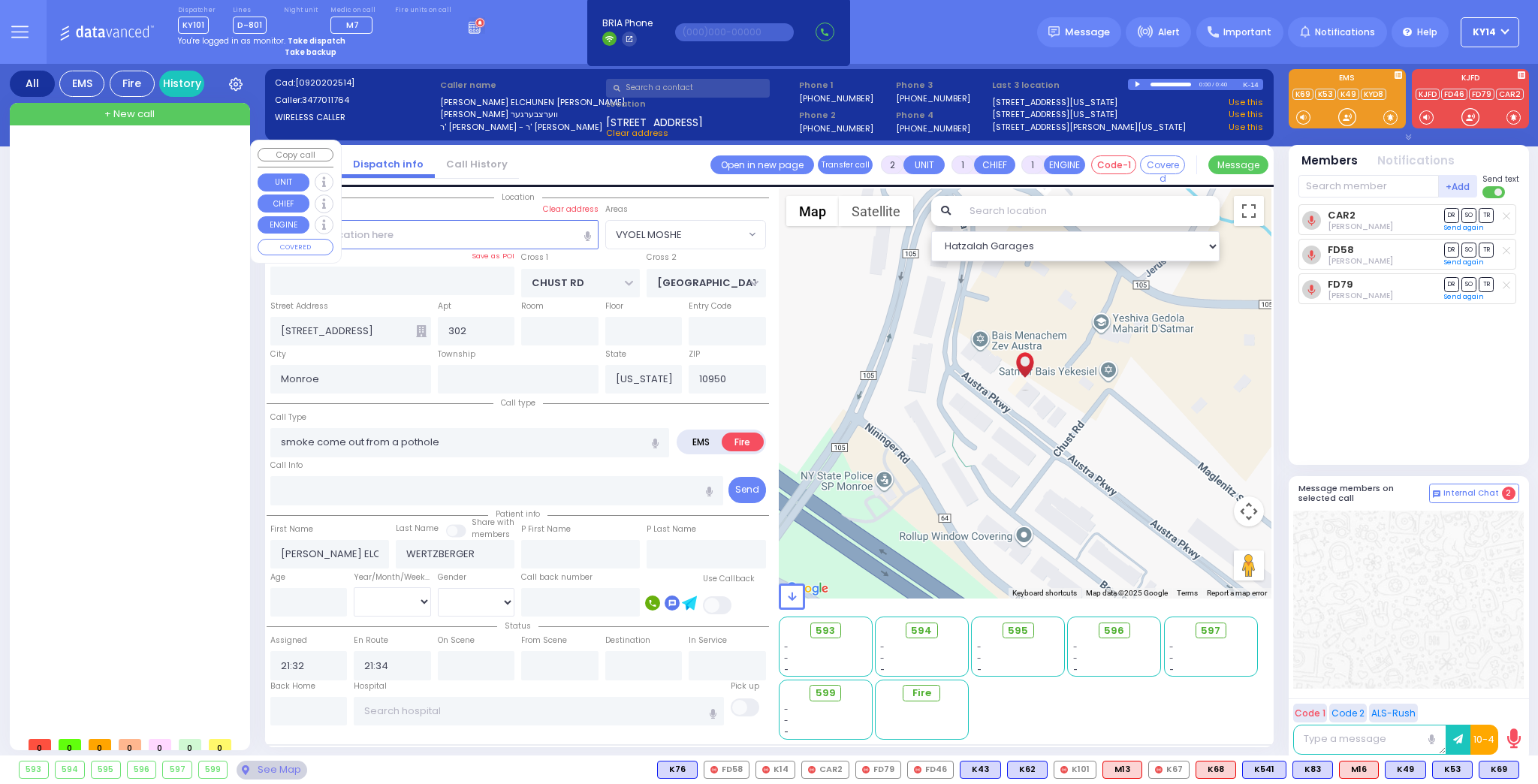
select select "VYOEL MOSHE"
select select
